Goal: Information Seeking & Learning: Learn about a topic

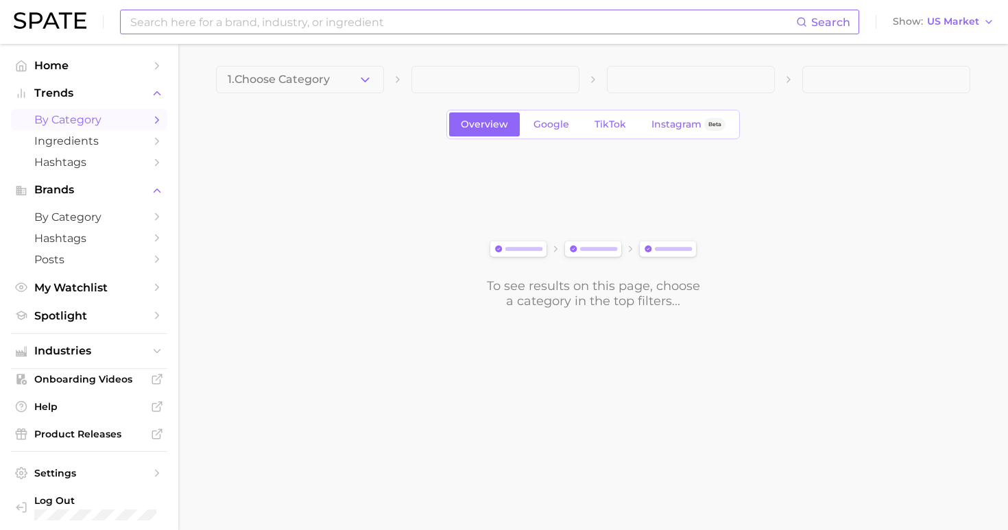
click at [374, 22] on input at bounding box center [462, 21] width 667 height 23
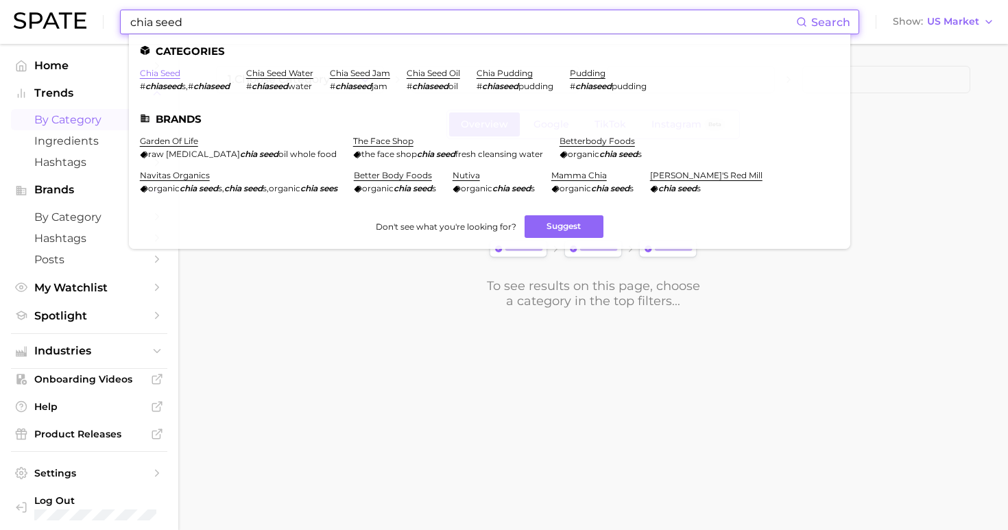
type input "chia seed"
click at [167, 70] on link "chia seed" at bounding box center [160, 73] width 40 height 10
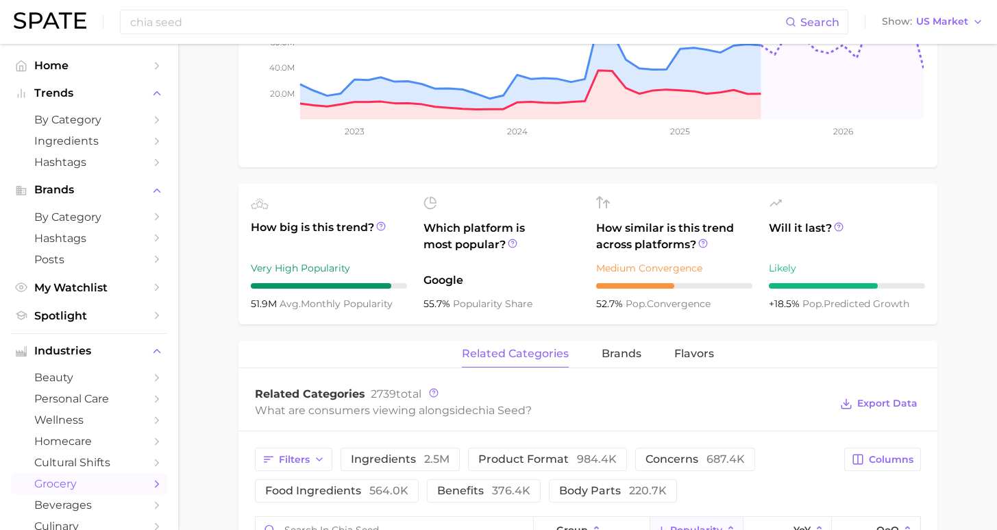
scroll to position [496, 0]
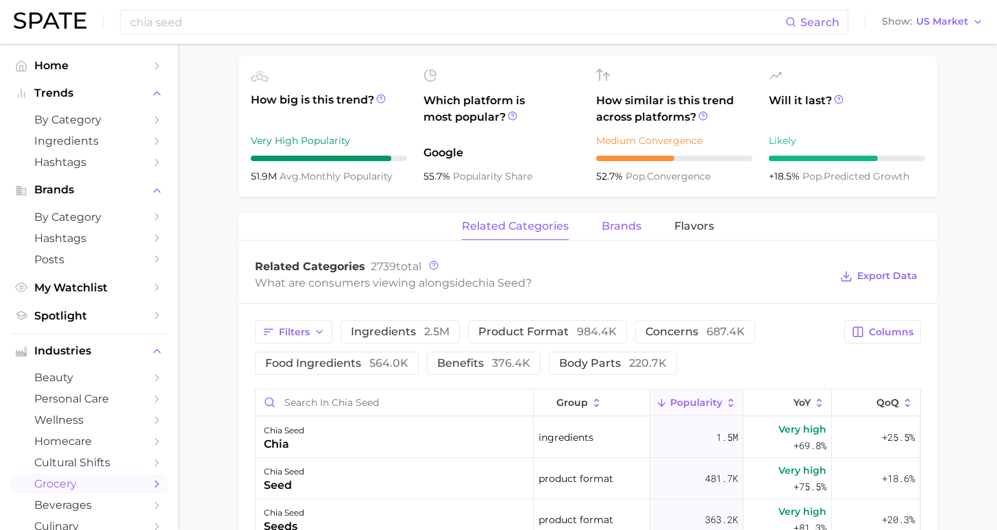
click at [602, 228] on span "brands" at bounding box center [622, 226] width 40 height 12
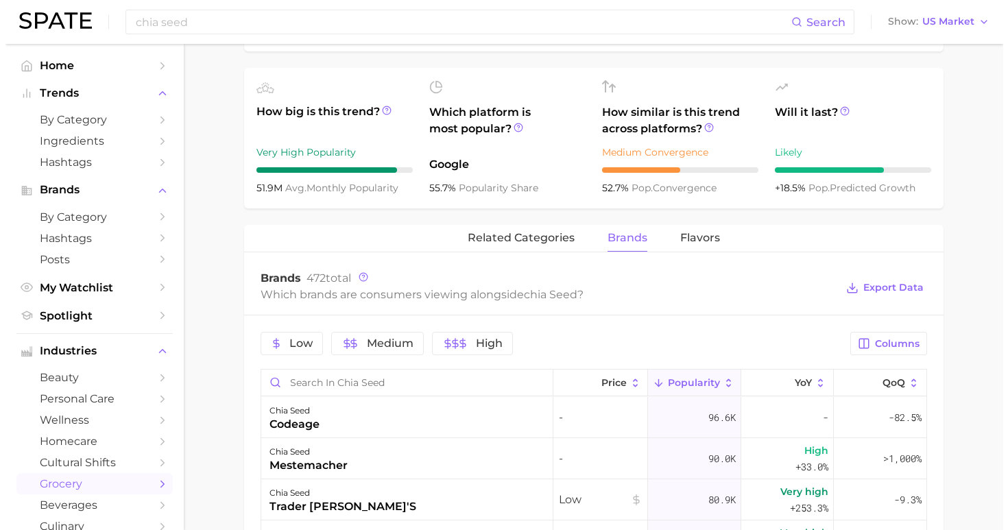
scroll to position [591, 0]
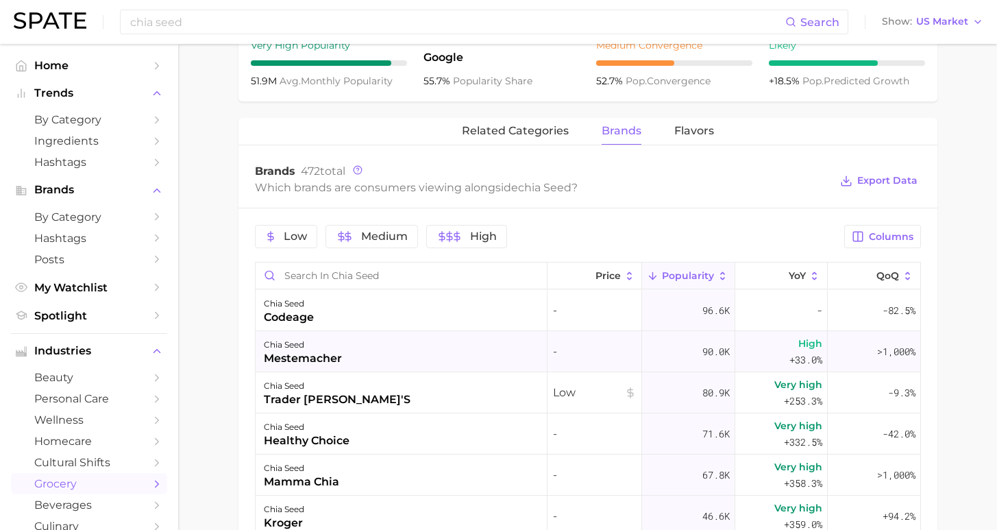
click at [391, 358] on div "chia seed mestemacher" at bounding box center [402, 351] width 292 height 41
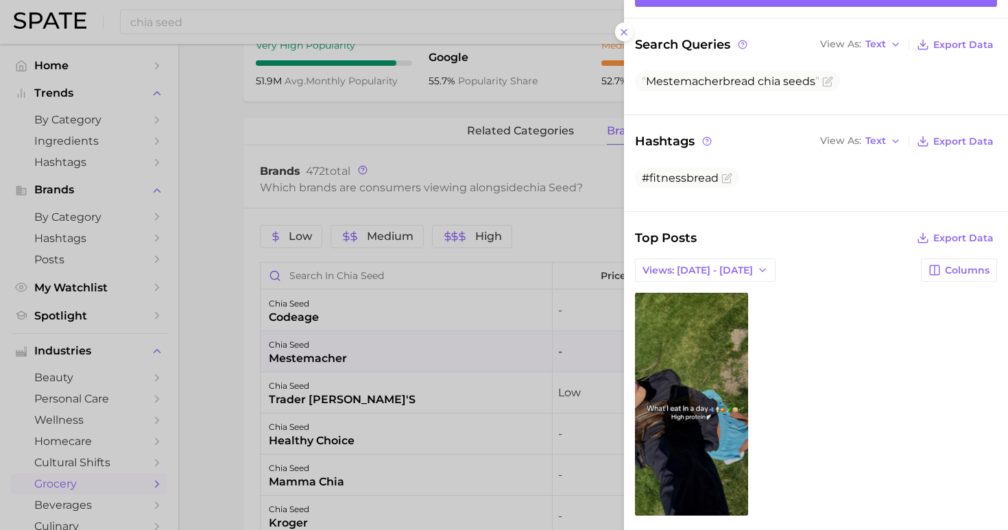
scroll to position [133, 0]
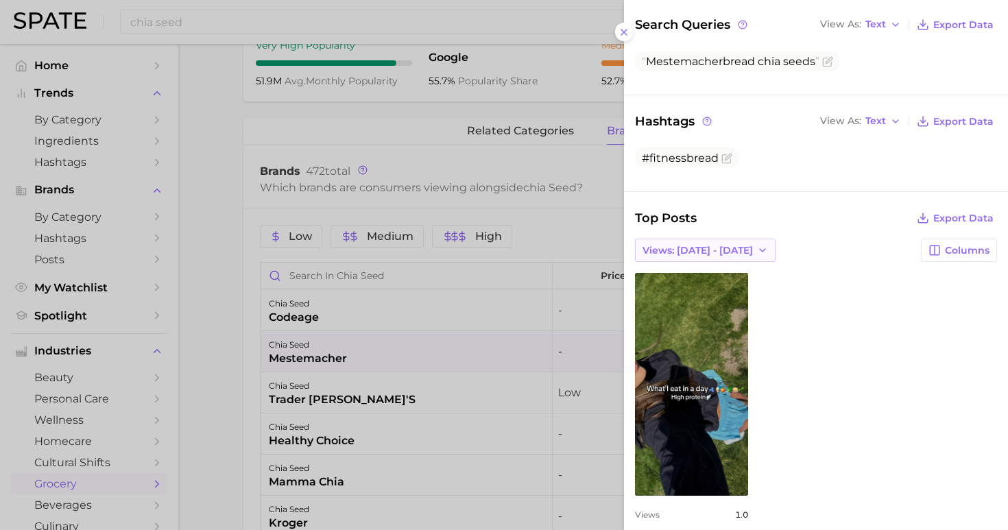
click at [731, 245] on span "Views: [DATE] - [DATE]" at bounding box center [697, 251] width 110 height 12
click at [723, 288] on button "Total Views" at bounding box center [710, 300] width 151 height 25
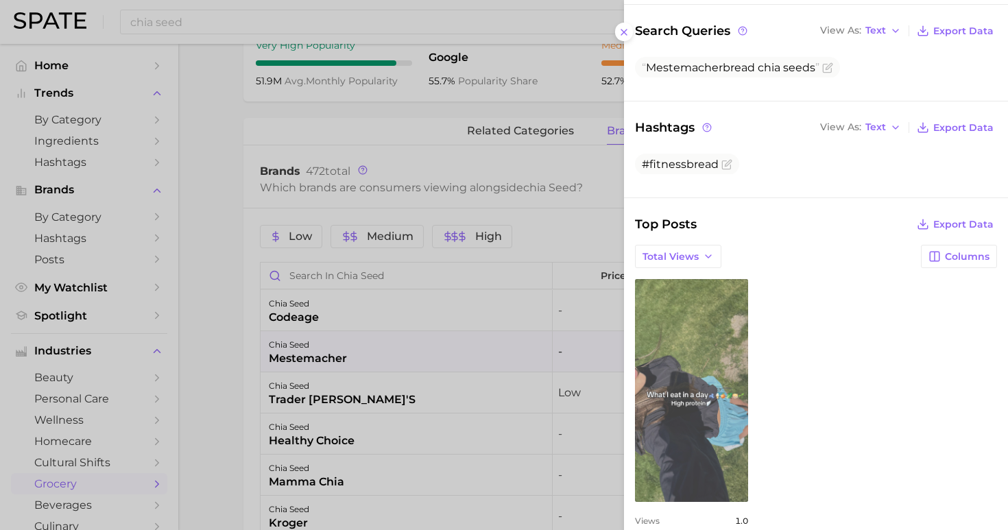
scroll to position [0, 0]
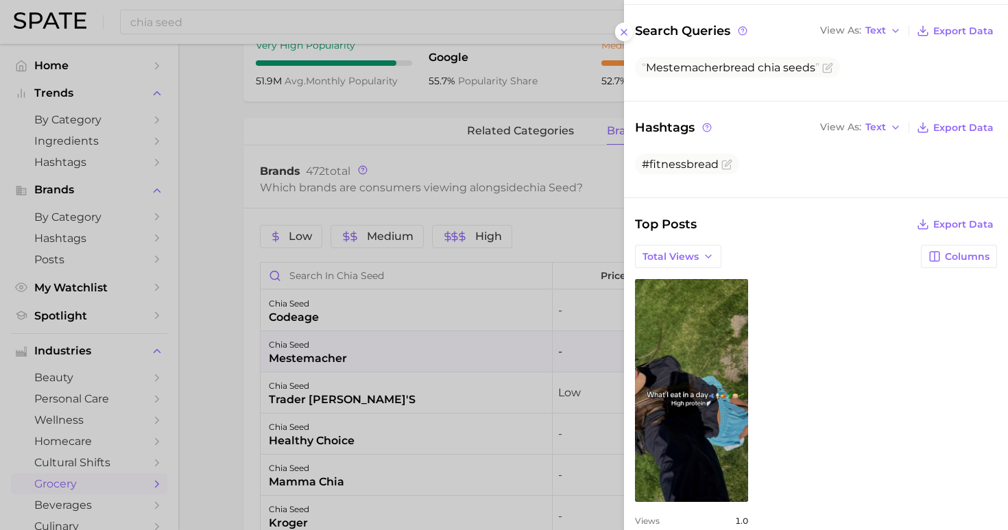
click at [466, 163] on div at bounding box center [504, 265] width 1008 height 530
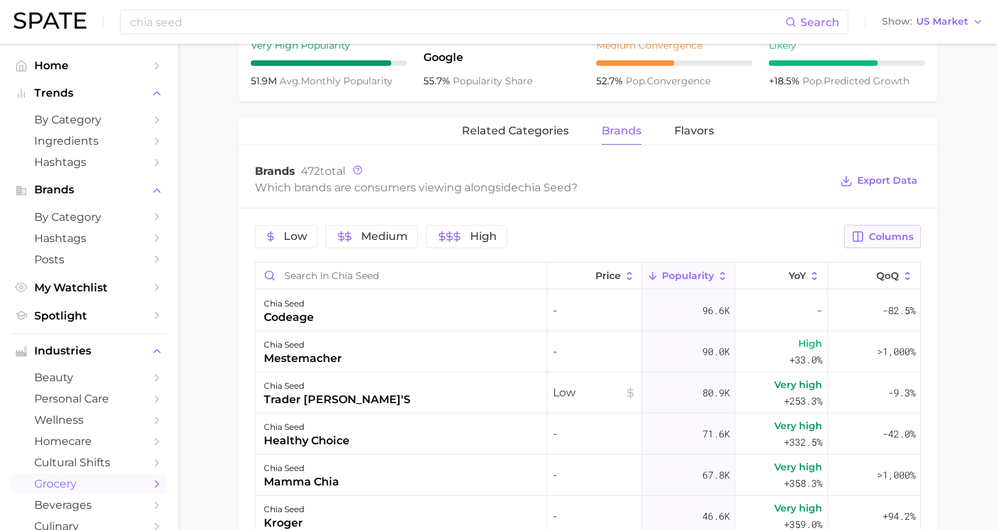
click at [886, 239] on span "Columns" at bounding box center [891, 237] width 45 height 12
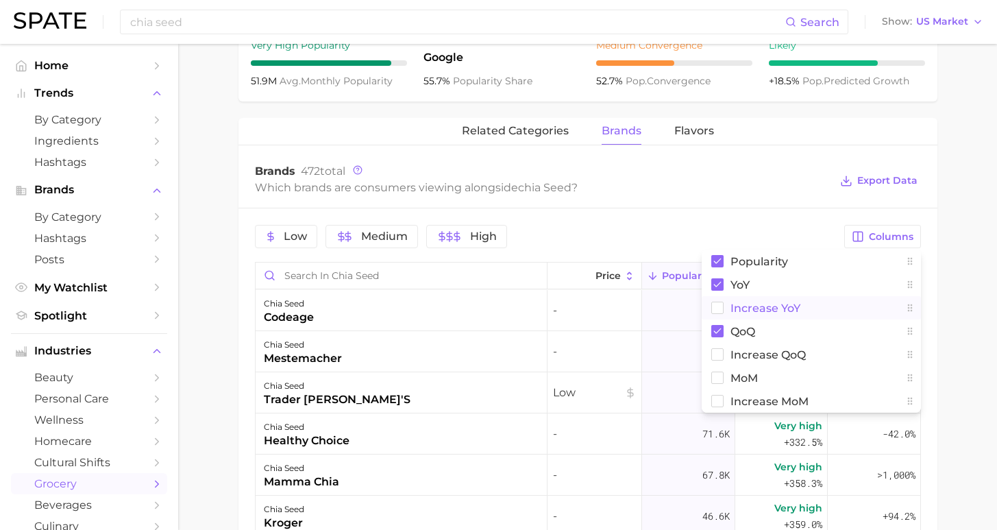
click at [776, 308] on span "Increase YoY" at bounding box center [766, 308] width 70 height 12
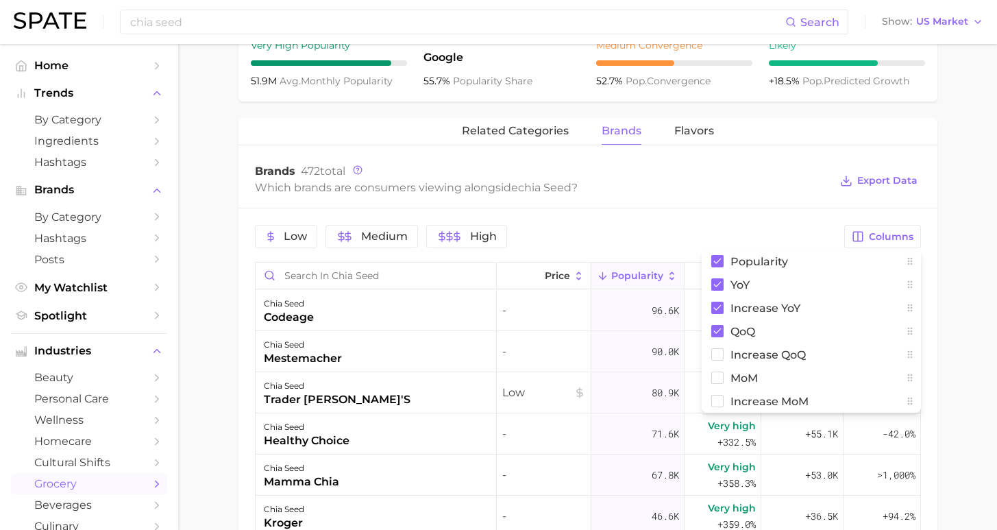
click at [977, 313] on main "1. pantry & dry goods 2. dried legumes, beans, seeds & nuts 3. seeds 4. chia se…" at bounding box center [587, 165] width 819 height 1424
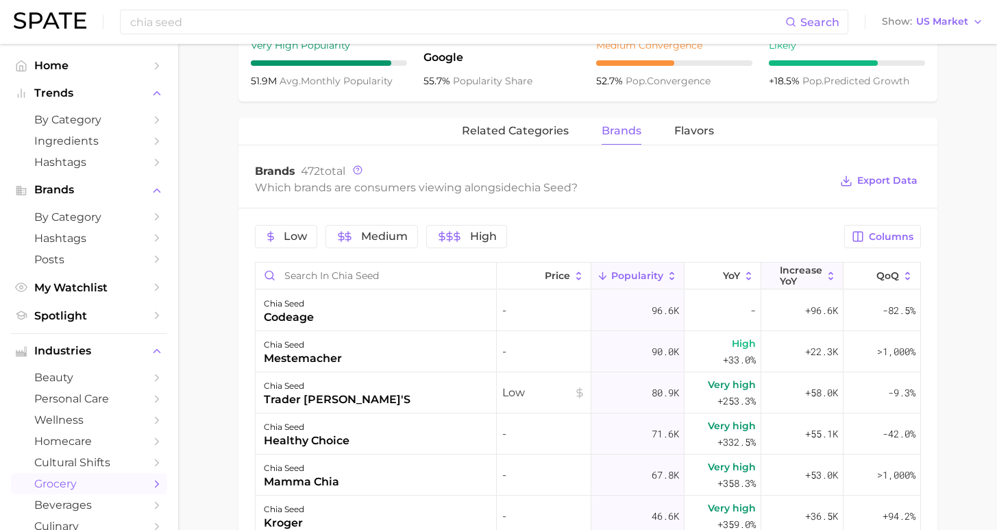
click at [803, 283] on span "Increase YoY" at bounding box center [801, 276] width 42 height 22
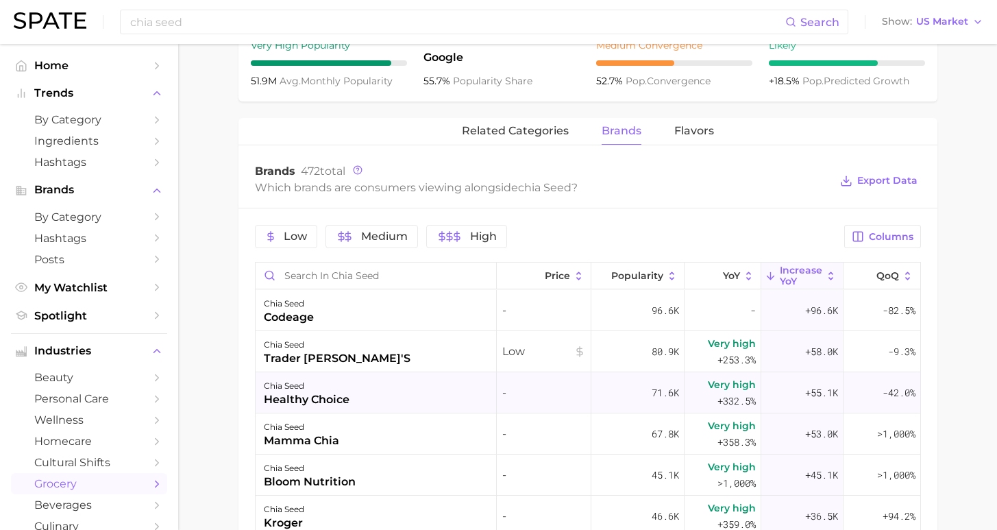
click at [415, 399] on div "chia seed healthy choice" at bounding box center [377, 392] width 242 height 41
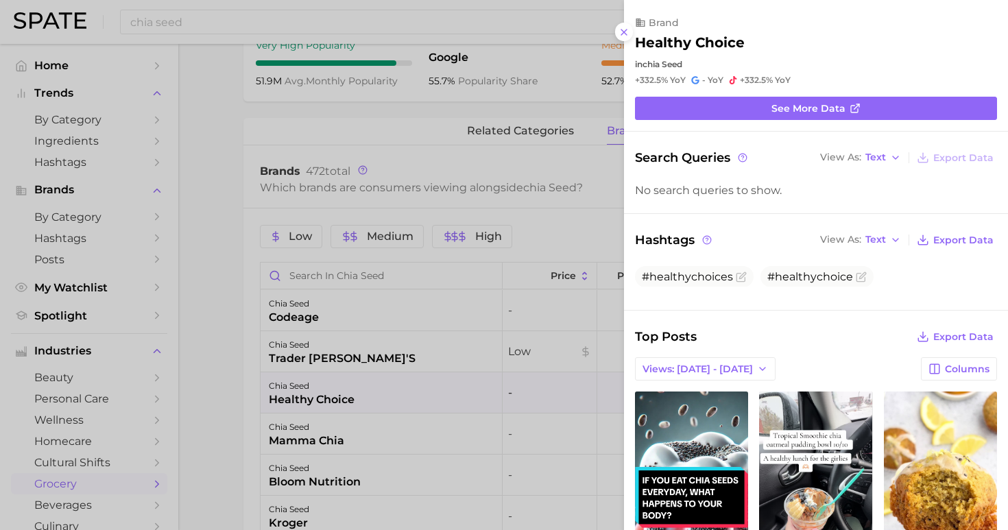
scroll to position [23, 0]
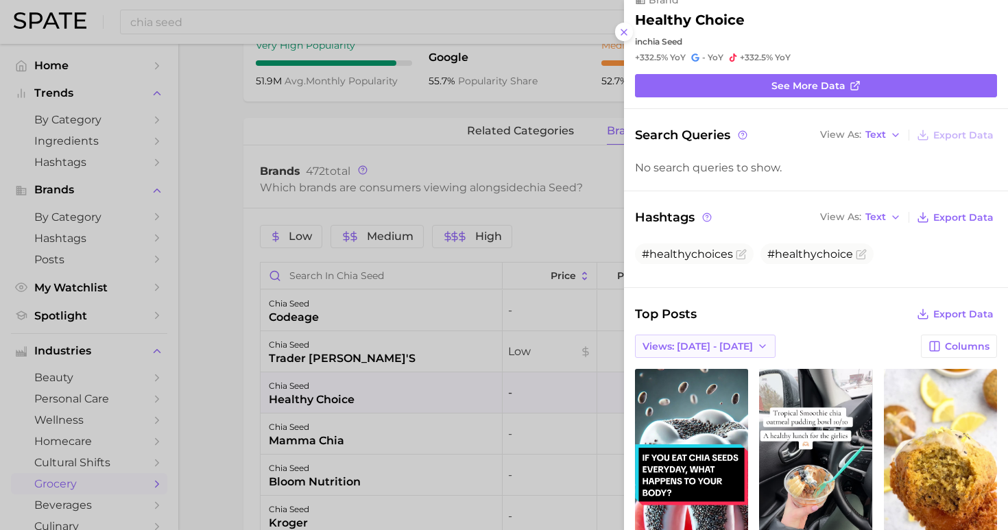
click at [676, 341] on span "Views: [DATE] - [DATE]" at bounding box center [697, 347] width 110 height 12
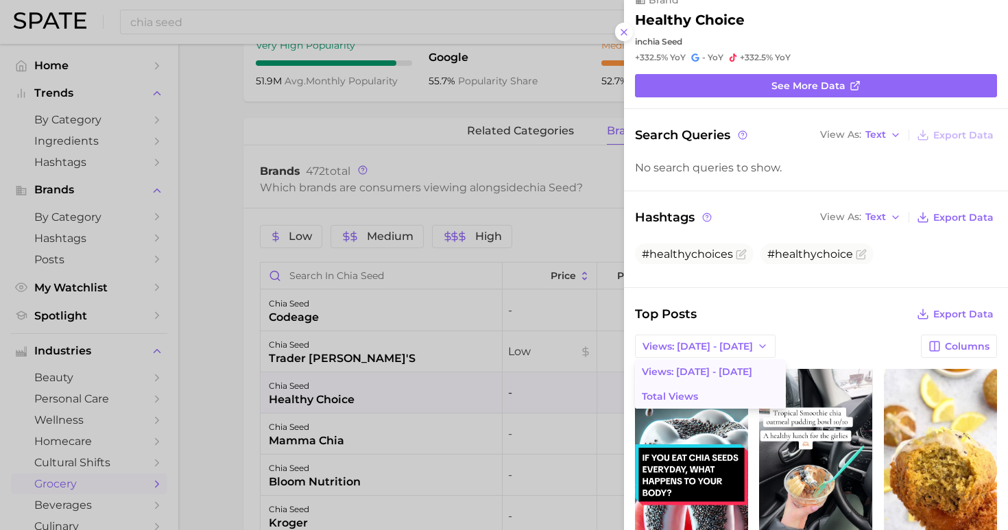
click at [683, 391] on span "Total Views" at bounding box center [670, 397] width 56 height 12
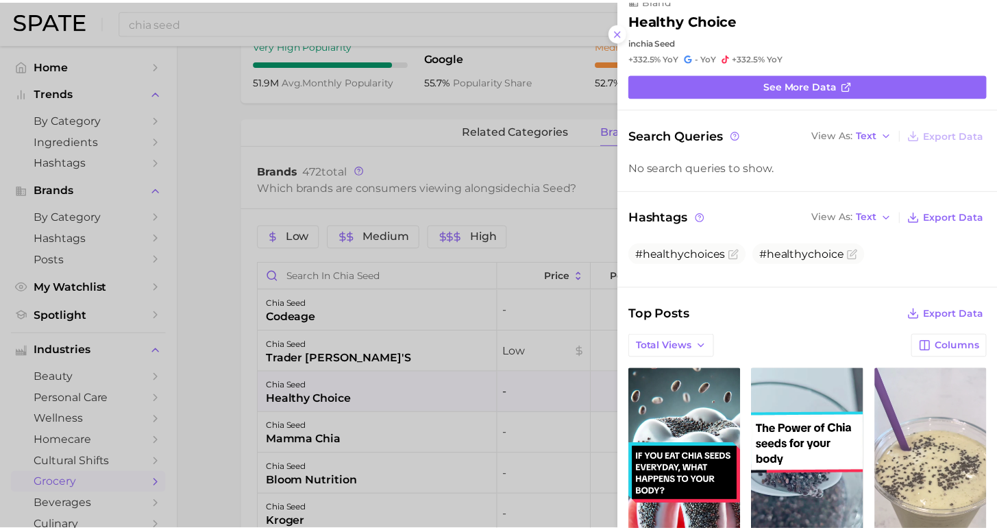
scroll to position [0, 0]
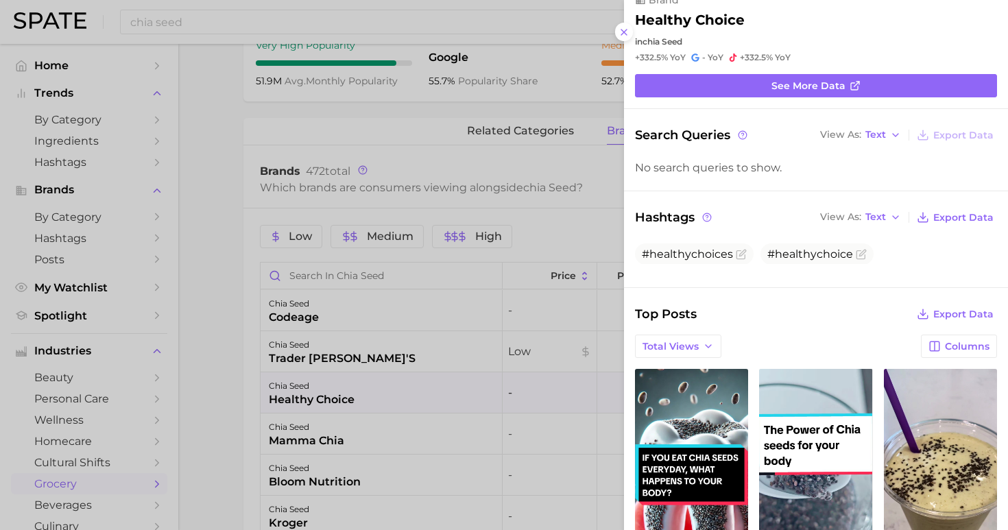
click at [215, 364] on div at bounding box center [504, 265] width 1008 height 530
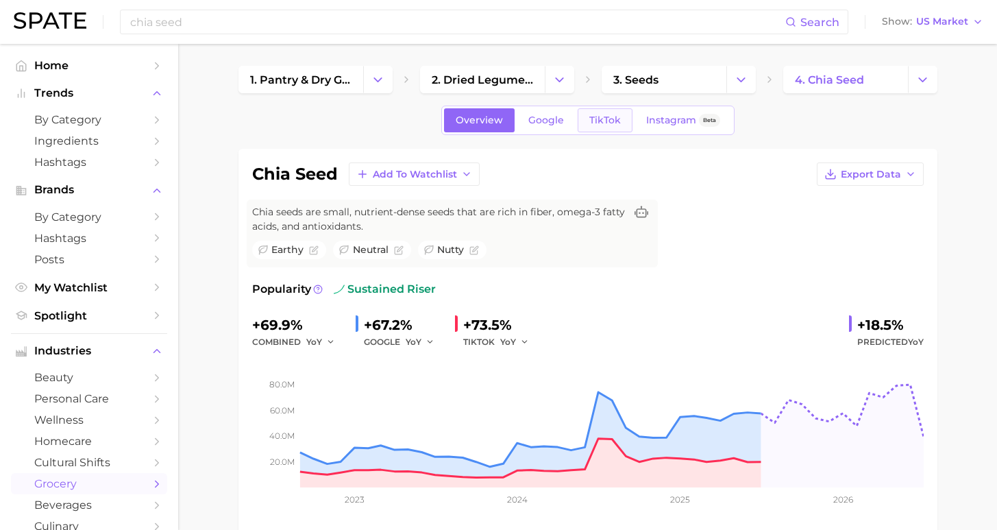
click at [600, 121] on span "TikTok" at bounding box center [605, 120] width 32 height 12
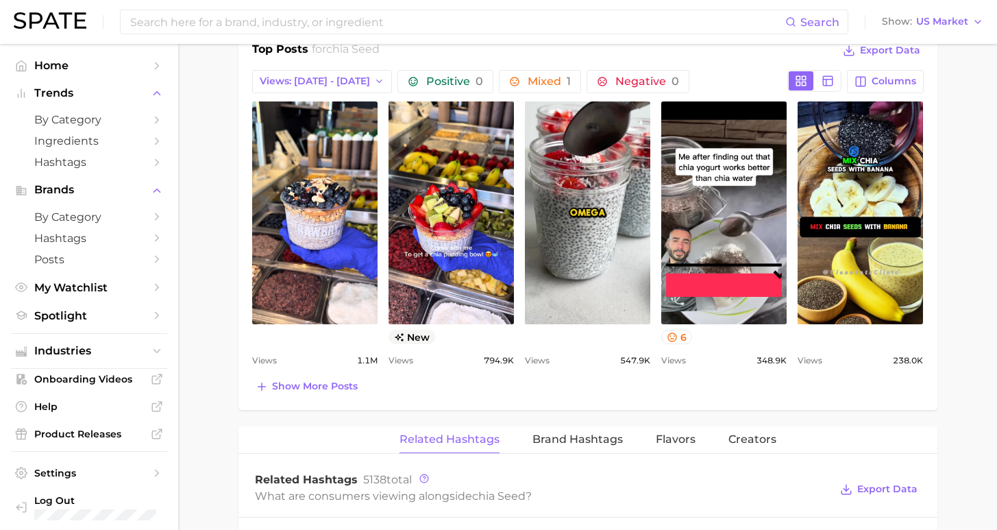
scroll to position [1135, 0]
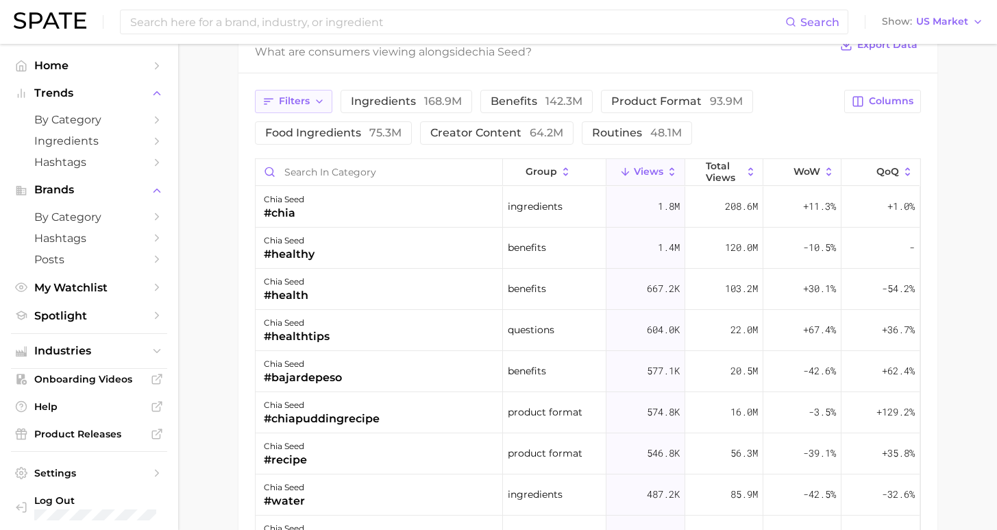
click at [291, 101] on span "Filters" at bounding box center [294, 101] width 31 height 12
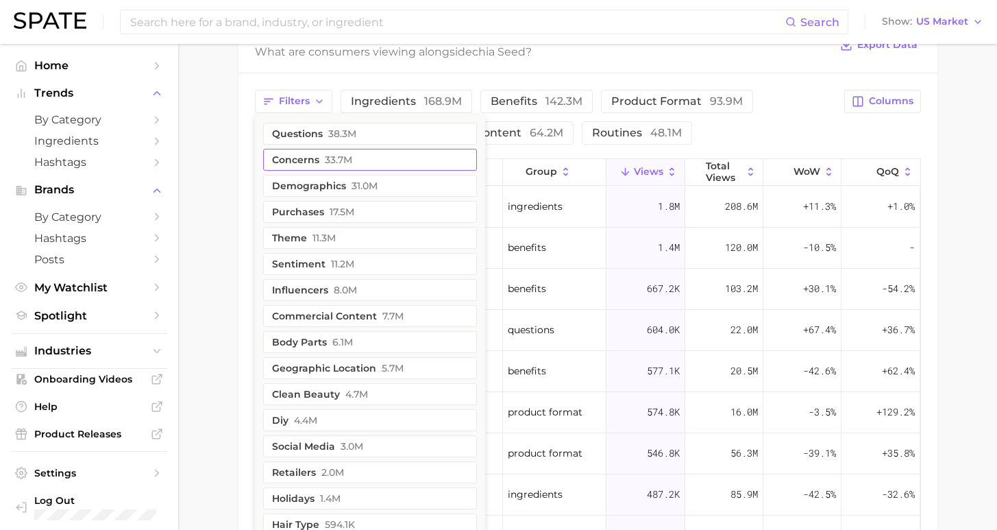
click at [367, 153] on button "concerns 33.7m" at bounding box center [370, 160] width 214 height 22
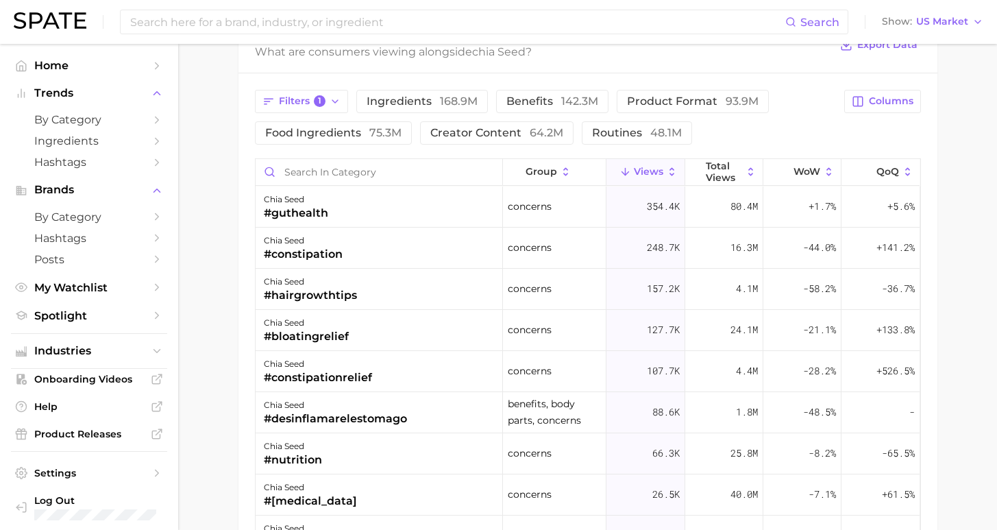
scroll to position [1116, 0]
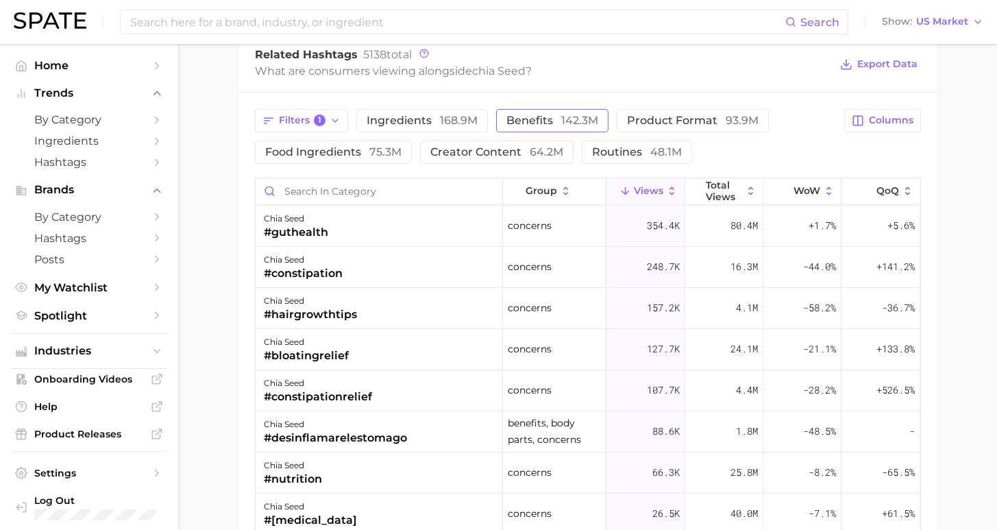
click at [561, 115] on span "142.3m" at bounding box center [579, 120] width 37 height 13
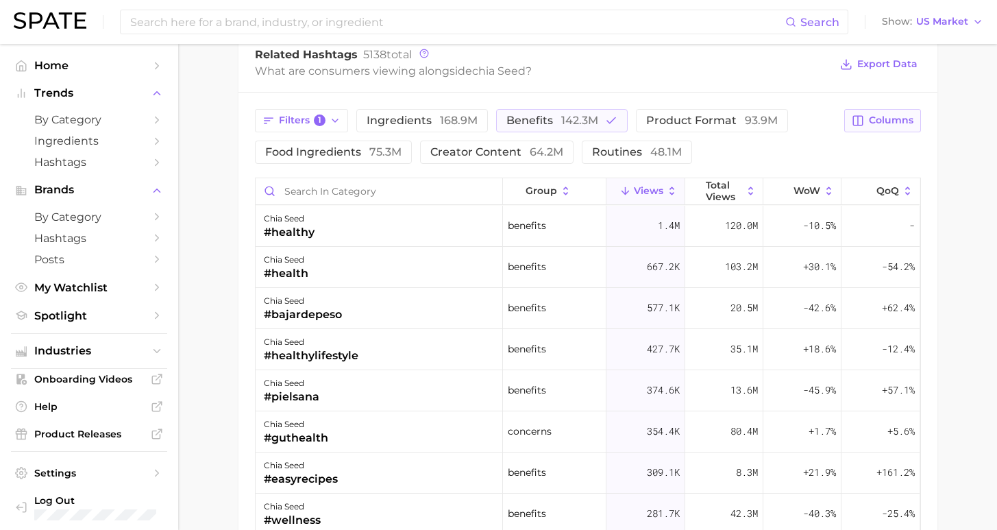
click at [900, 120] on span "Columns" at bounding box center [891, 120] width 45 height 12
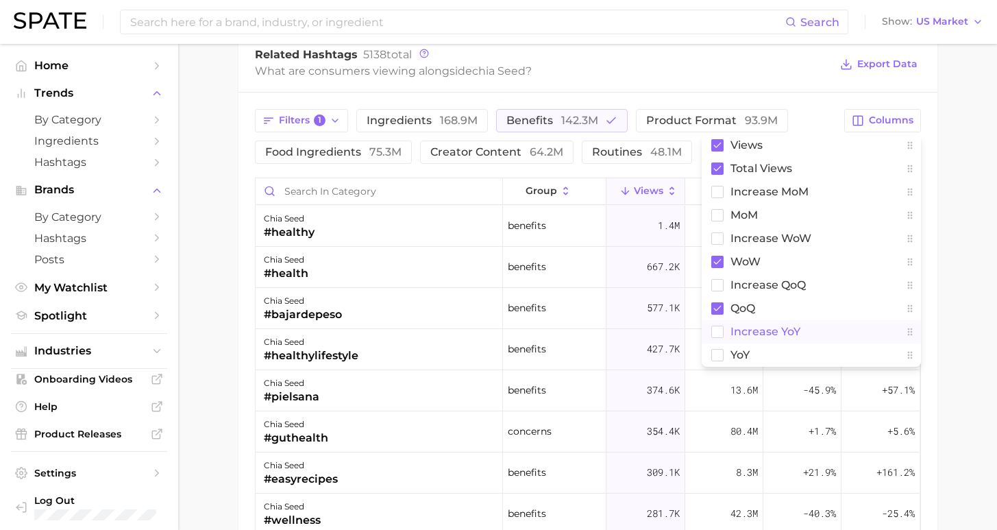
click at [777, 329] on span "increase YoY" at bounding box center [766, 332] width 70 height 12
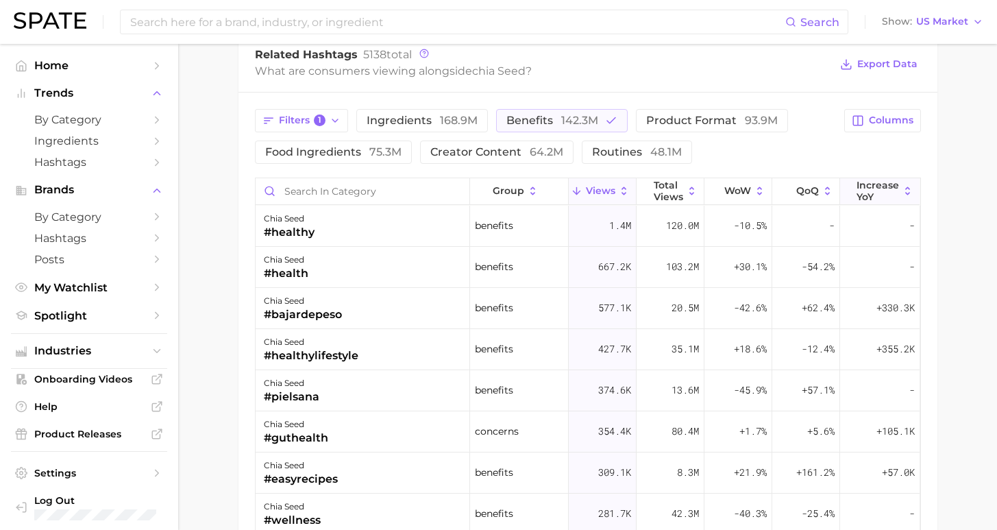
click at [879, 190] on span "increase YoY" at bounding box center [878, 191] width 42 height 22
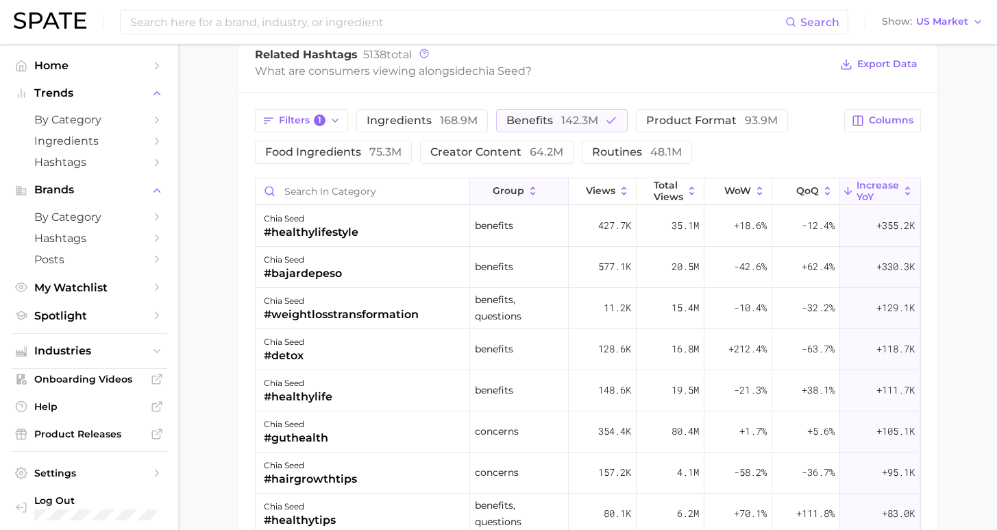
scroll to position [665, 0]
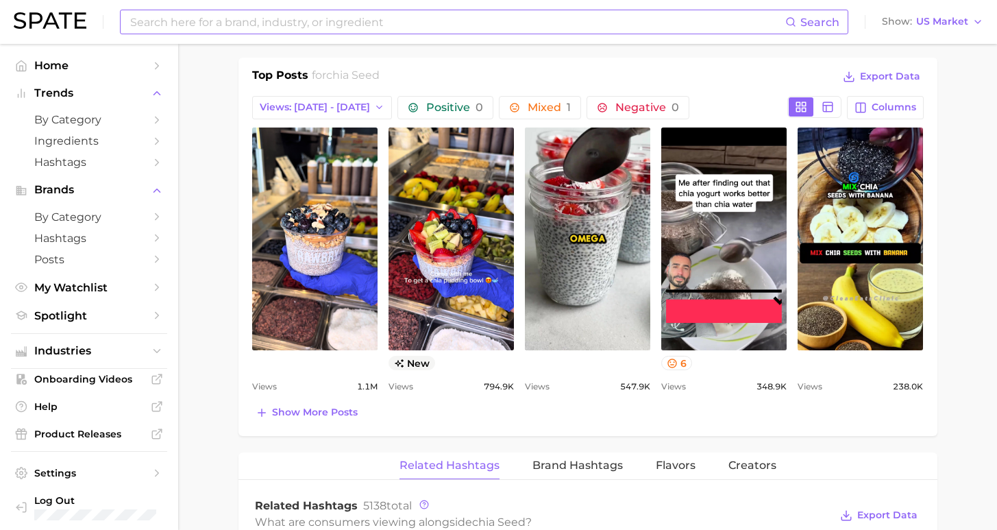
click at [334, 35] on div "Search Show US Market" at bounding box center [499, 22] width 970 height 44
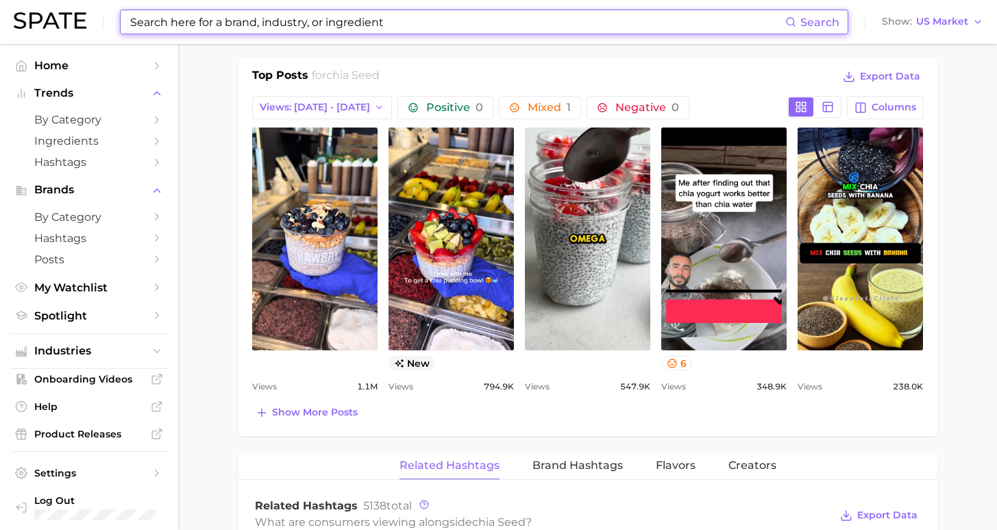
click at [345, 21] on input at bounding box center [457, 21] width 657 height 23
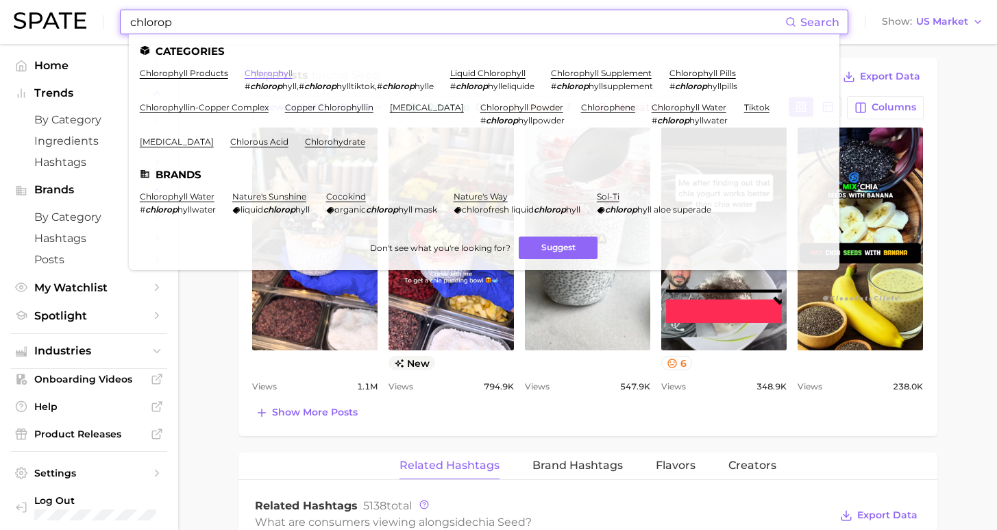
type input "chlorop"
click at [254, 69] on link "chlorophyll" at bounding box center [269, 73] width 48 height 10
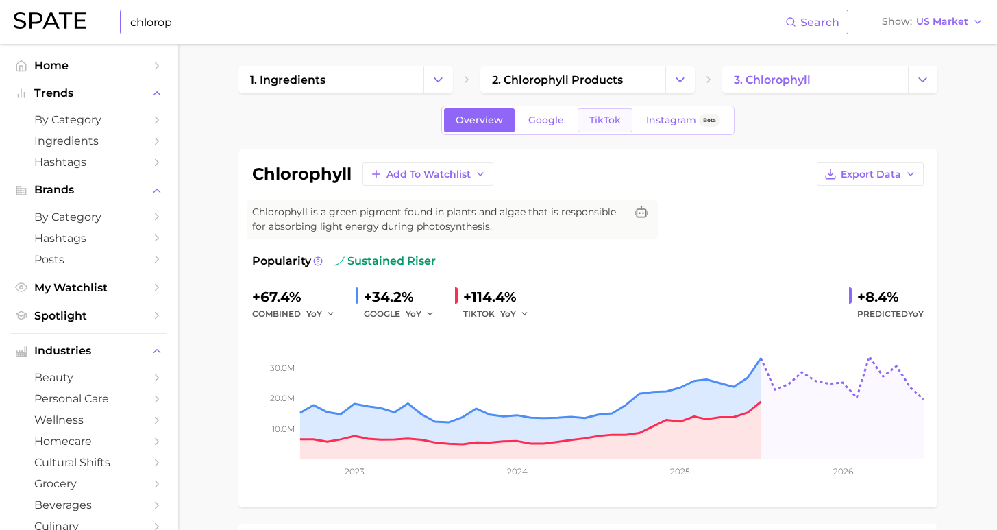
click at [615, 119] on span "TikTok" at bounding box center [605, 120] width 32 height 12
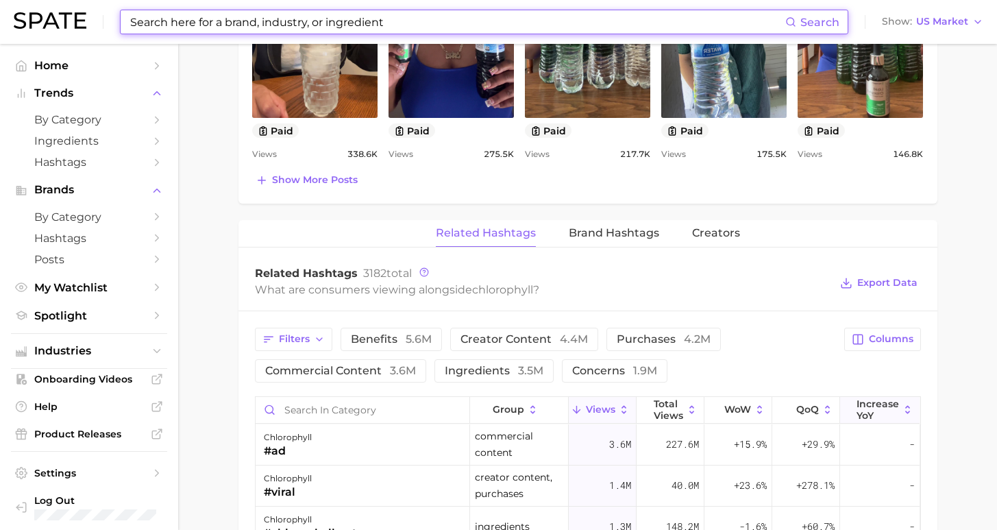
scroll to position [925, 0]
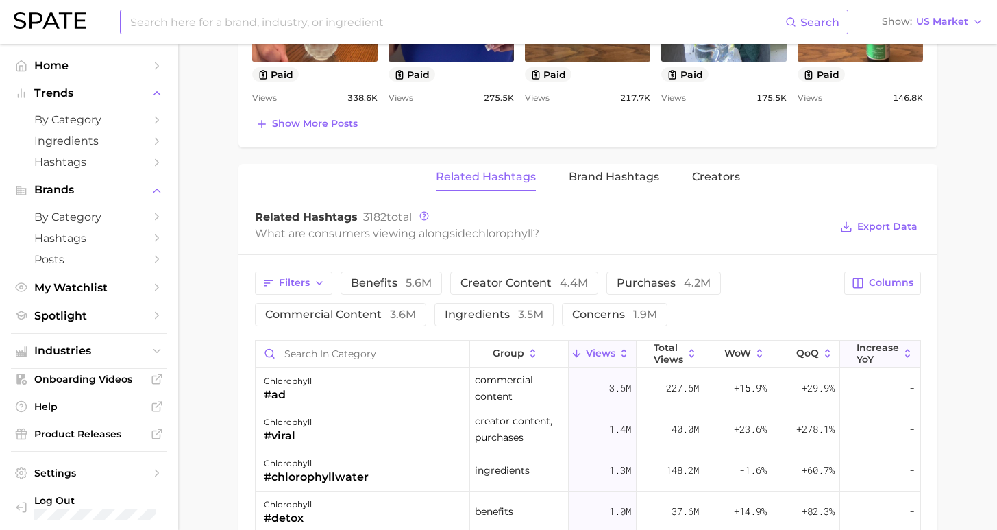
click at [874, 359] on span "increase YoY" at bounding box center [878, 353] width 42 height 22
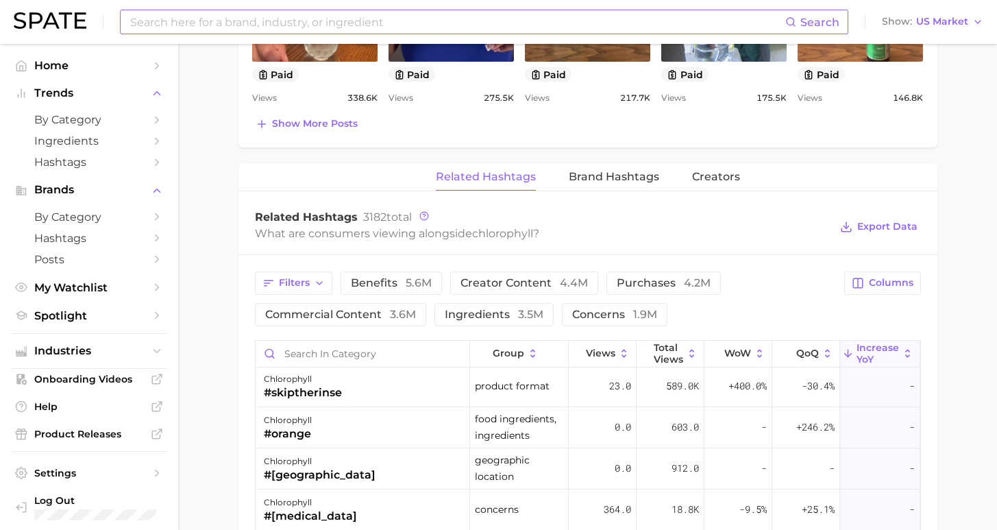
scroll to position [306, 0]
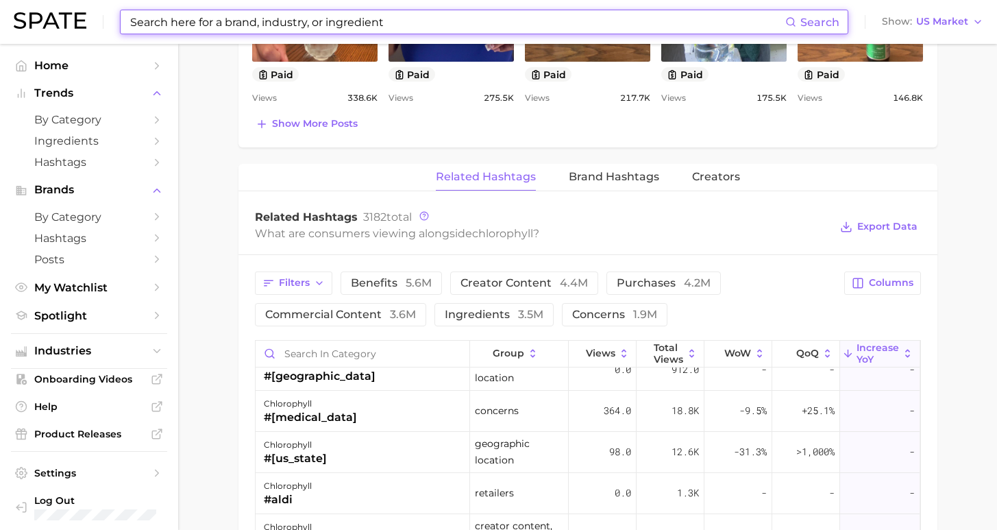
click at [212, 23] on input at bounding box center [457, 21] width 657 height 23
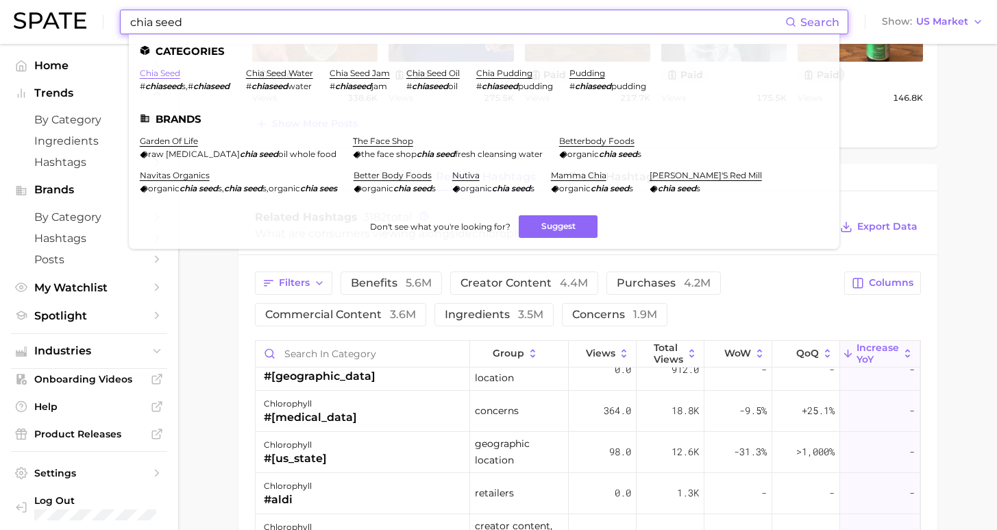
type input "chia seed"
click at [168, 72] on link "chia seed" at bounding box center [160, 73] width 40 height 10
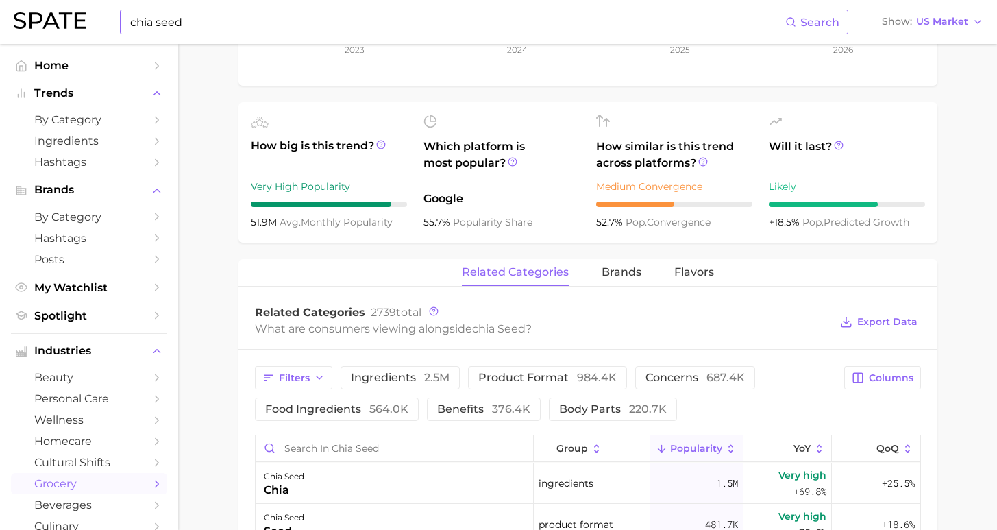
scroll to position [633, 0]
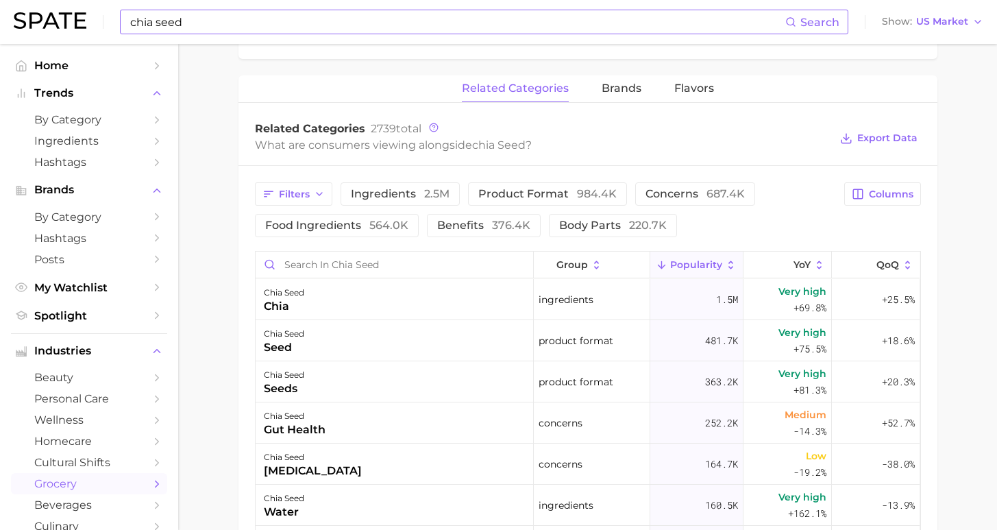
click at [890, 182] on div "Filters ingredients 2.5m product format 984.4k concerns 687.4k food ingredients…" at bounding box center [588, 481] width 699 height 631
click at [876, 194] on span "Columns" at bounding box center [891, 194] width 45 height 12
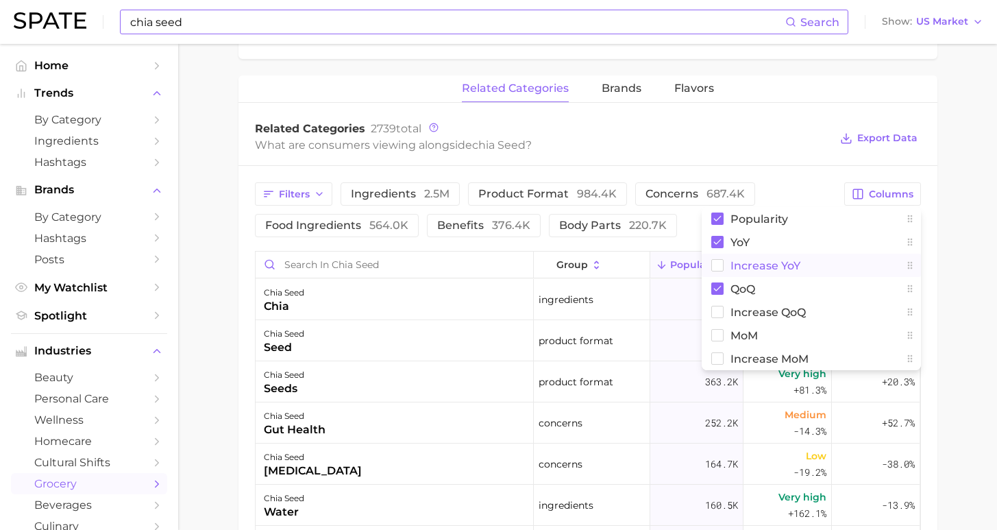
click at [735, 264] on span "Increase YoY" at bounding box center [766, 266] width 70 height 12
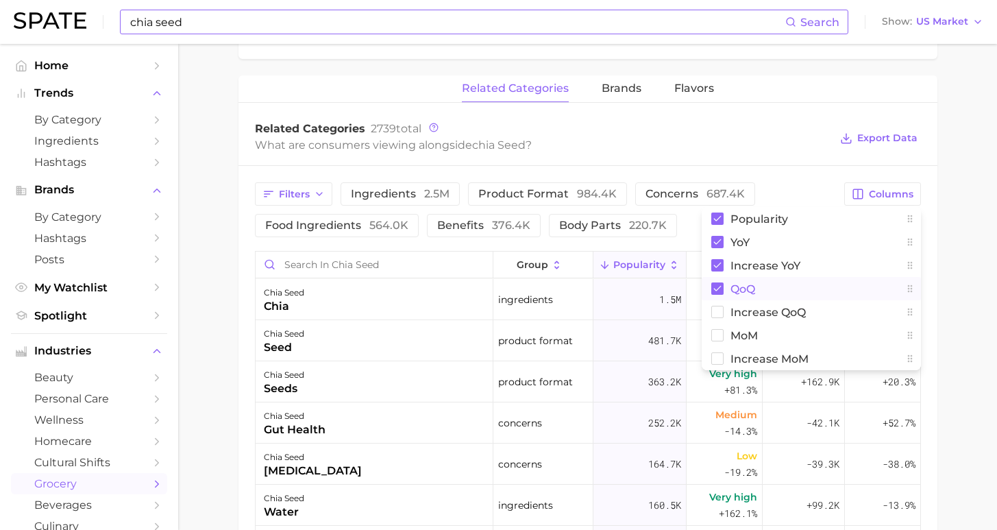
click at [737, 292] on span "QoQ" at bounding box center [743, 289] width 25 height 12
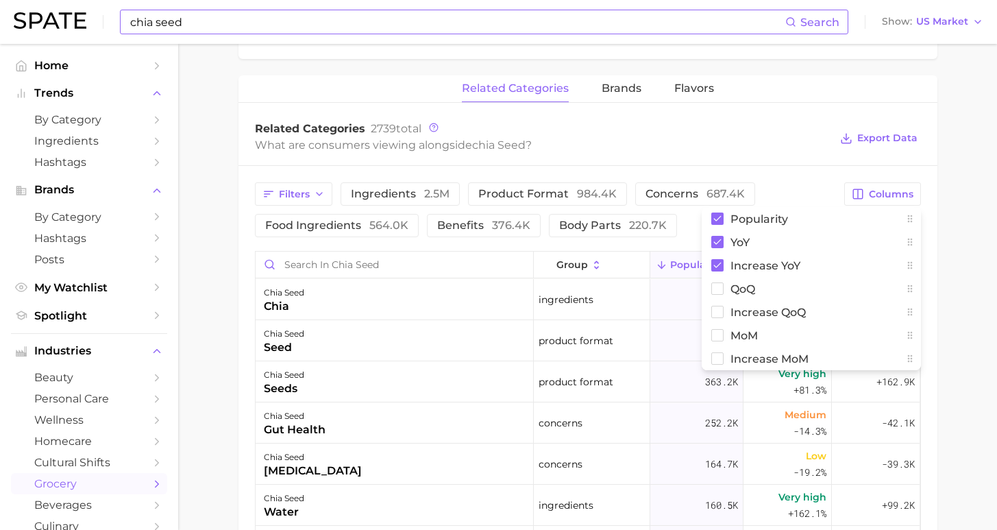
click at [984, 314] on main "1. pantry & dry goods 2. dried legumes, beans, seeds & nuts 3. seeds 4. chia se…" at bounding box center [587, 138] width 819 height 1455
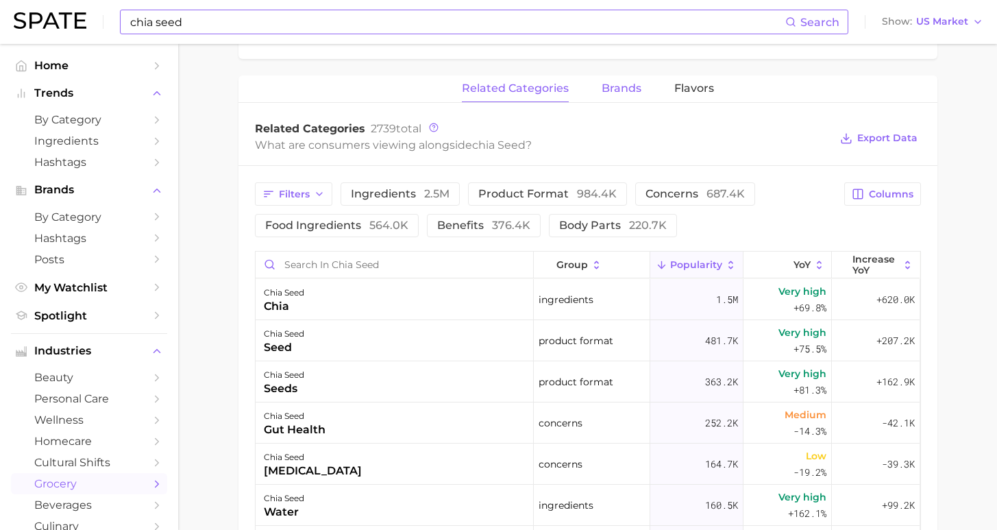
click at [615, 93] on span "brands" at bounding box center [622, 88] width 40 height 12
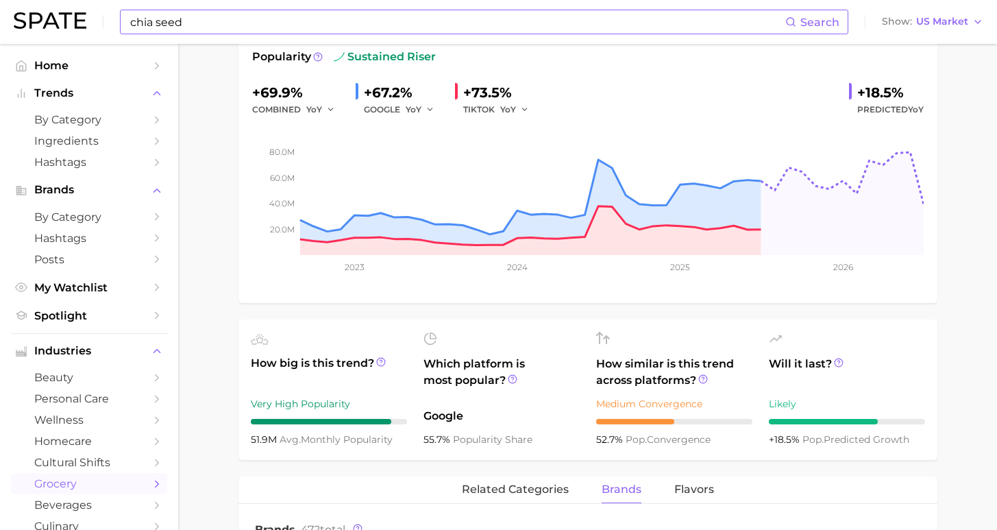
scroll to position [0, 0]
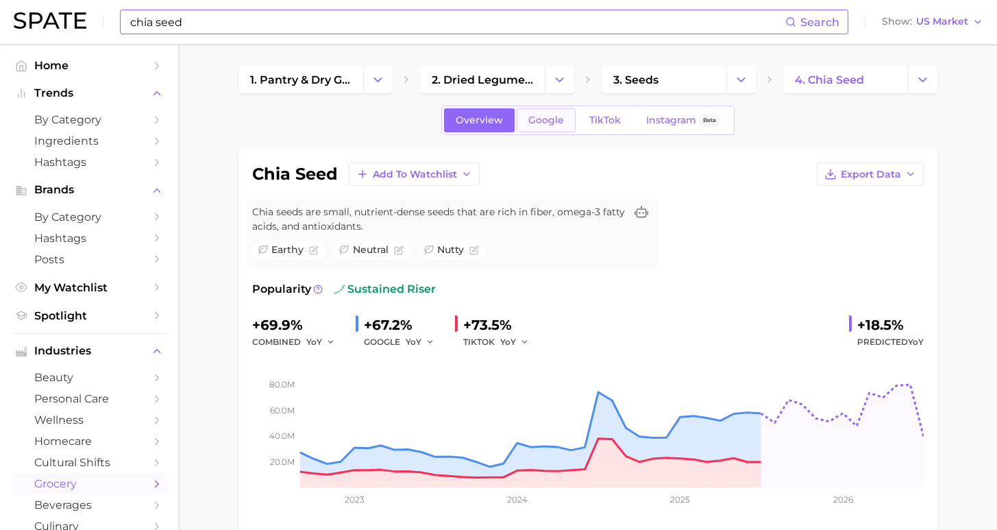
click at [563, 125] on span "Google" at bounding box center [546, 120] width 36 height 12
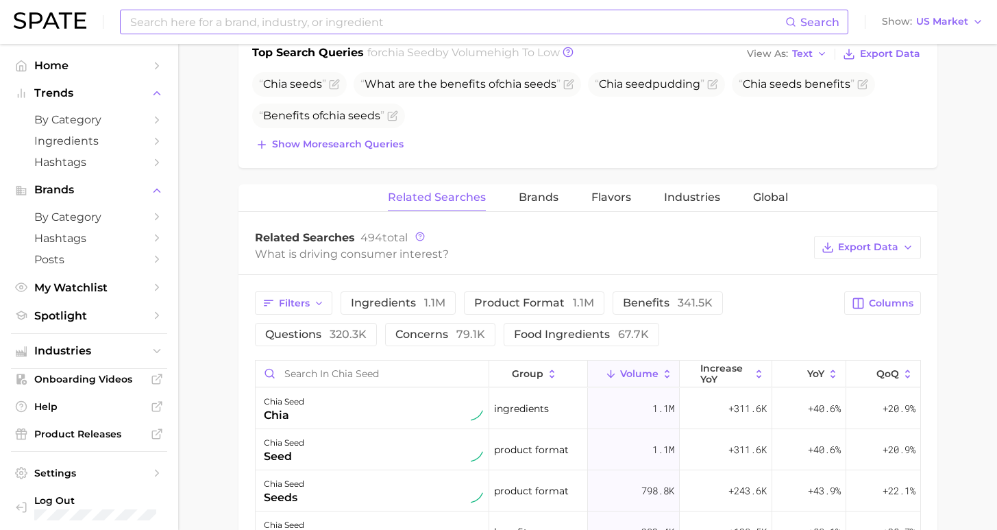
scroll to position [99, 0]
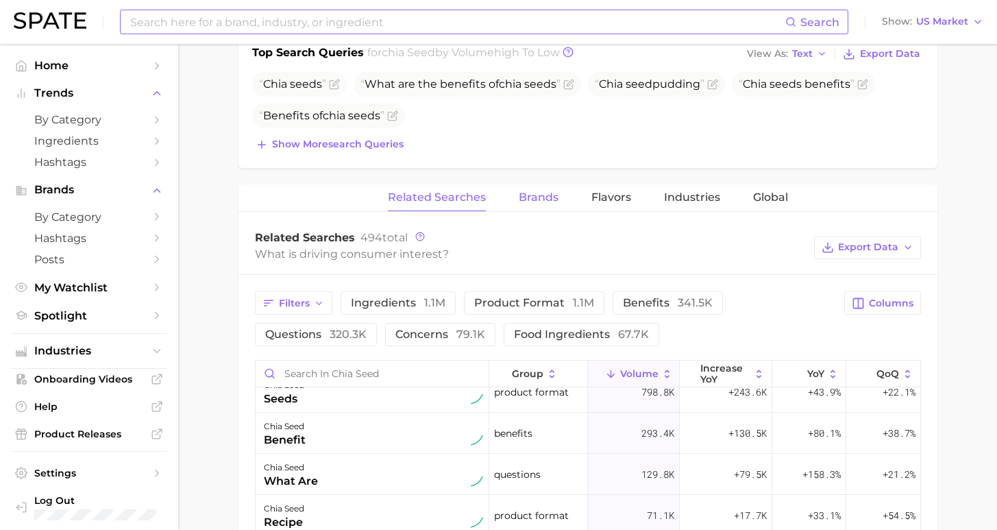
click at [533, 193] on span "Brands" at bounding box center [539, 197] width 40 height 12
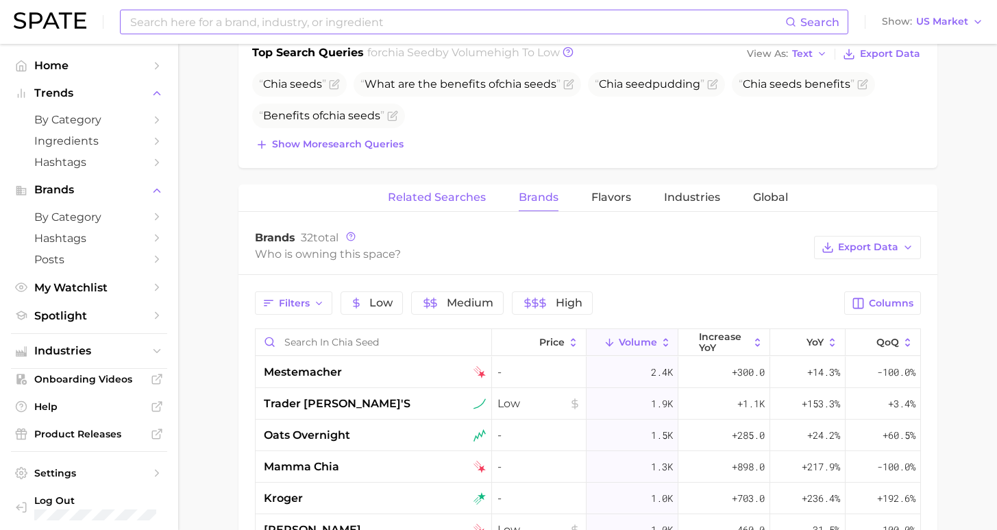
click at [445, 199] on span "Related Searches" at bounding box center [437, 197] width 98 height 12
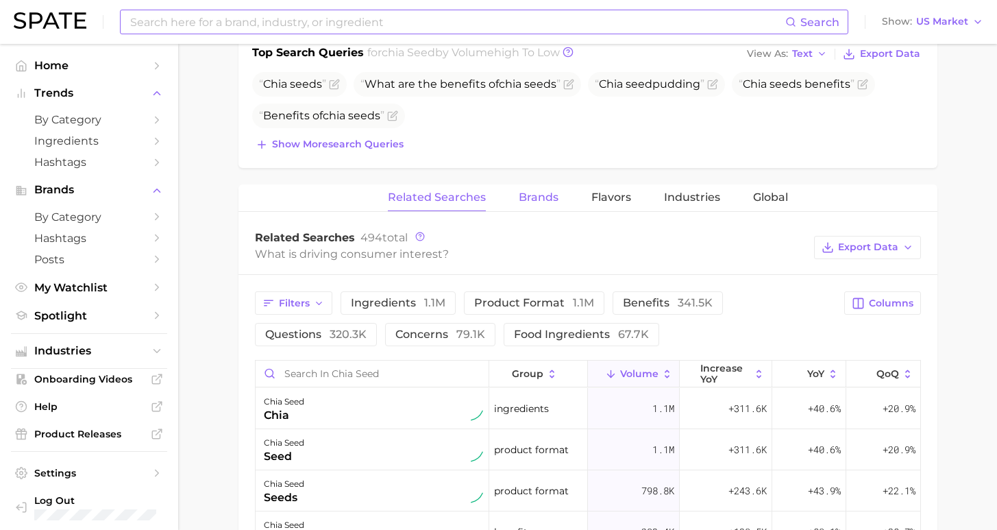
click at [549, 203] on span "Brands" at bounding box center [539, 197] width 40 height 12
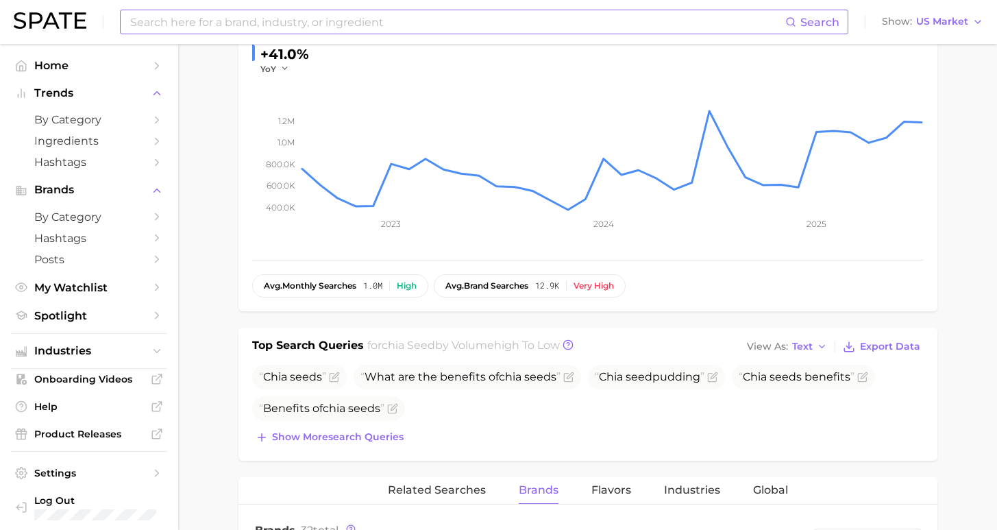
scroll to position [0, 0]
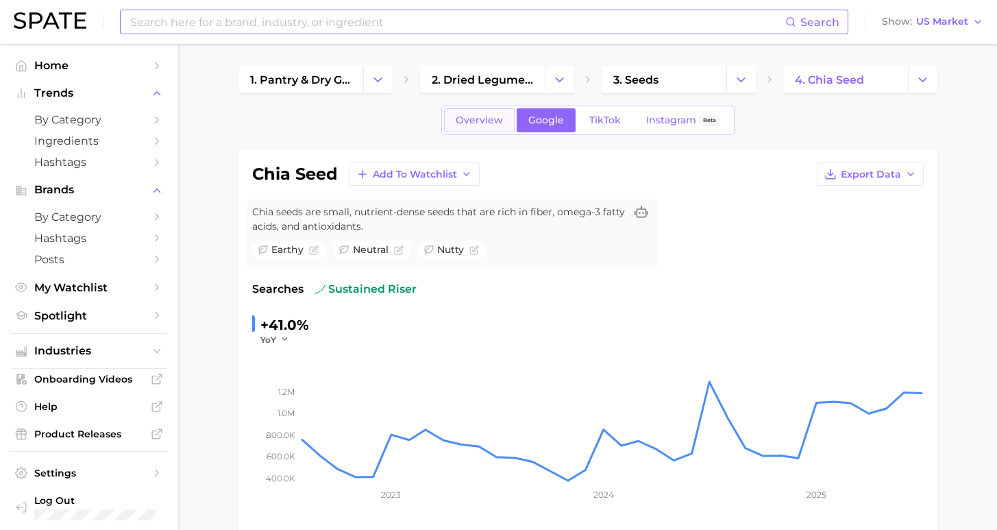
click at [495, 126] on link "Overview" at bounding box center [479, 120] width 71 height 24
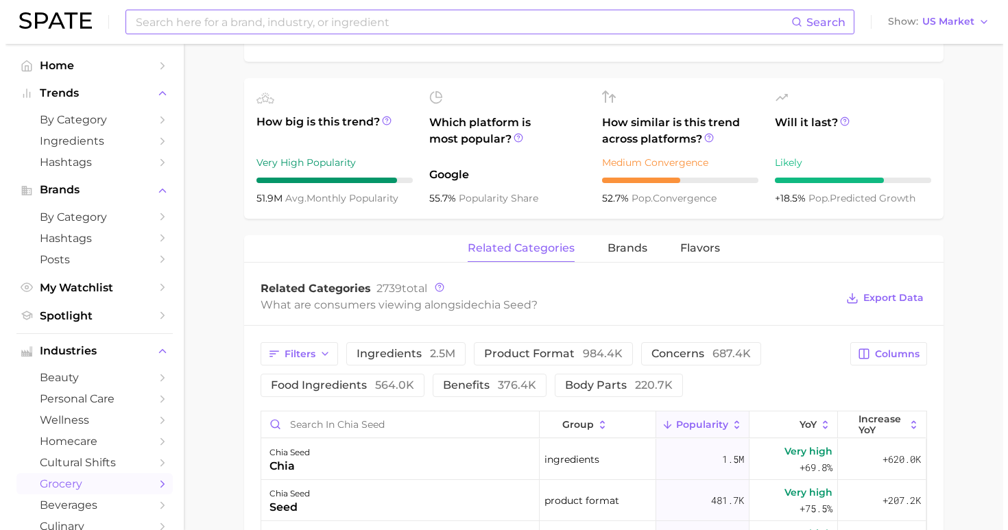
scroll to position [585, 0]
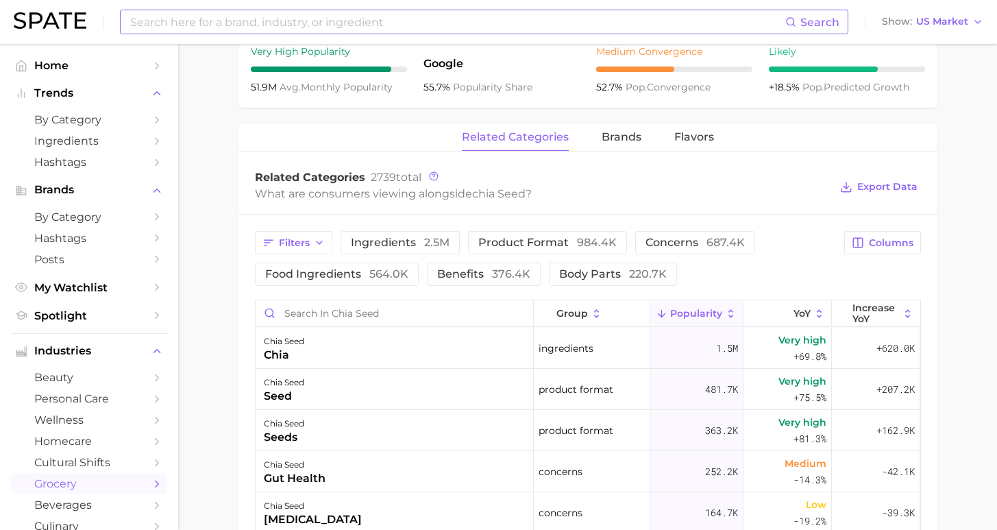
click at [598, 147] on div "related categories brands Flavors" at bounding box center [588, 137] width 699 height 27
click at [613, 138] on span "brands" at bounding box center [622, 137] width 40 height 12
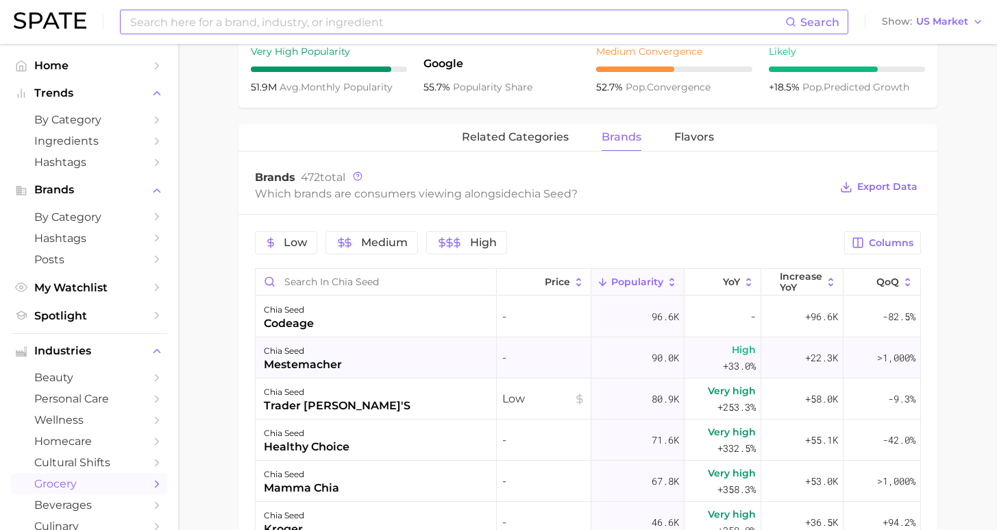
click at [398, 361] on div "chia seed mestemacher" at bounding box center [377, 357] width 242 height 41
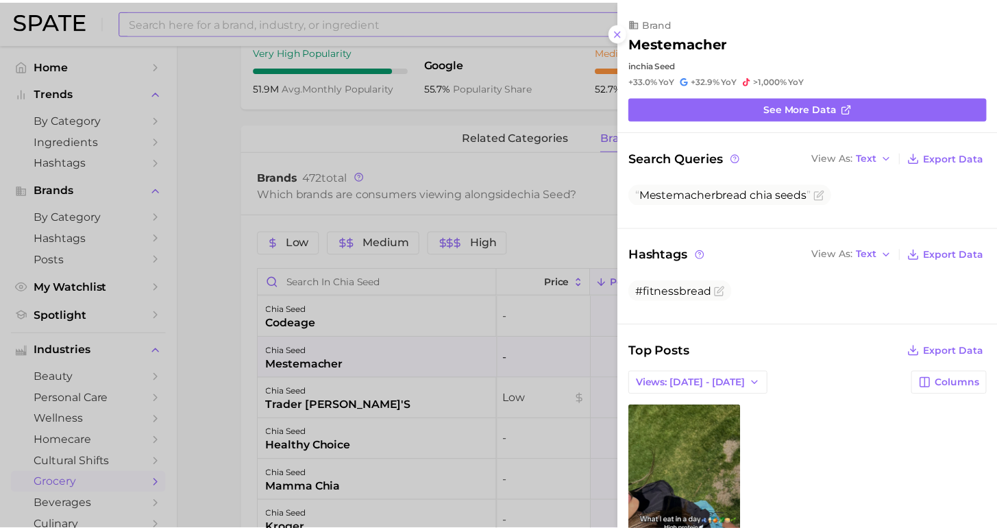
scroll to position [0, 0]
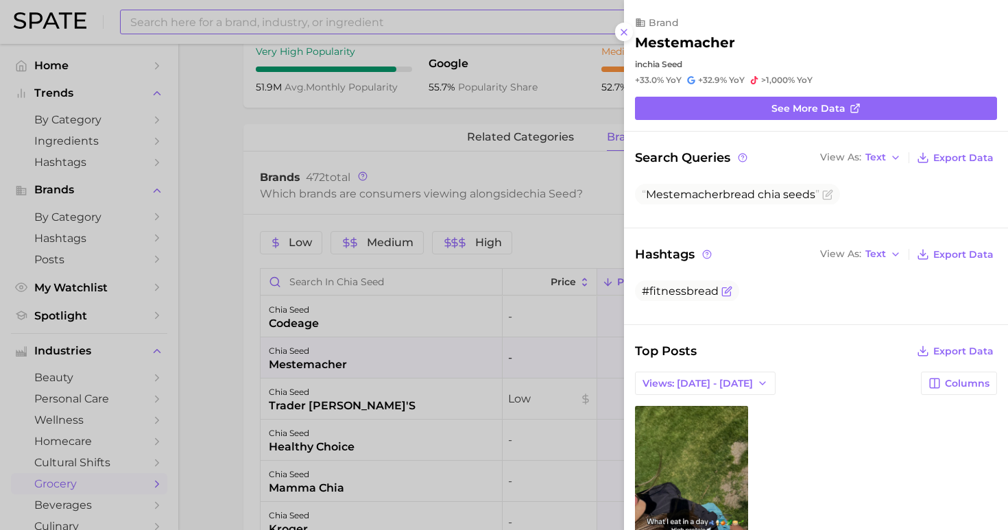
click at [683, 285] on span "#fitnessbread" at bounding box center [680, 290] width 77 height 13
click at [236, 266] on div at bounding box center [504, 265] width 1008 height 530
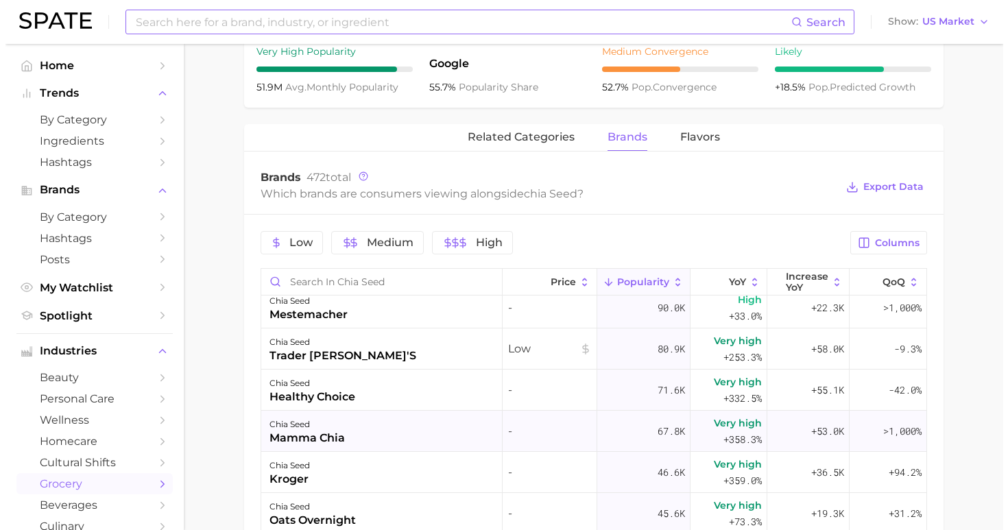
scroll to position [103, 0]
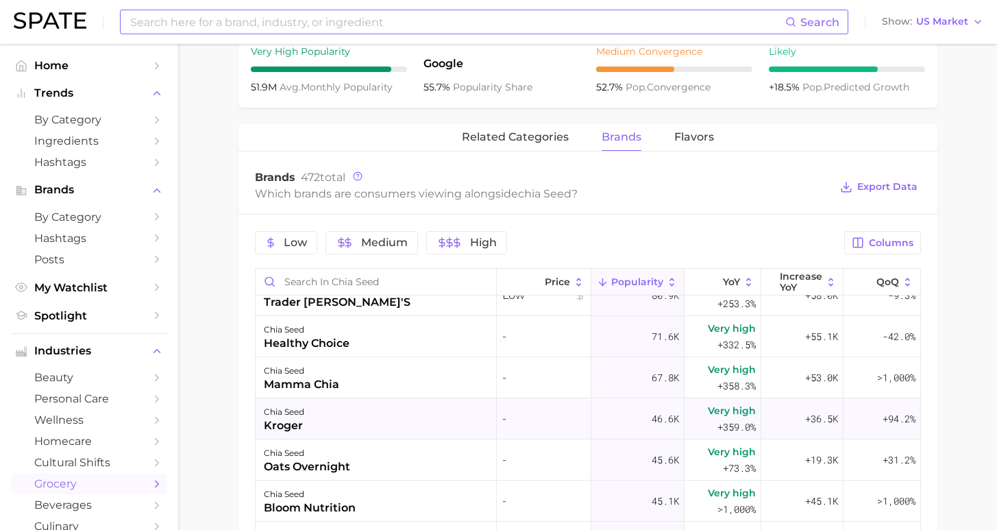
click at [393, 433] on div "chia seed kroger" at bounding box center [377, 418] width 242 height 41
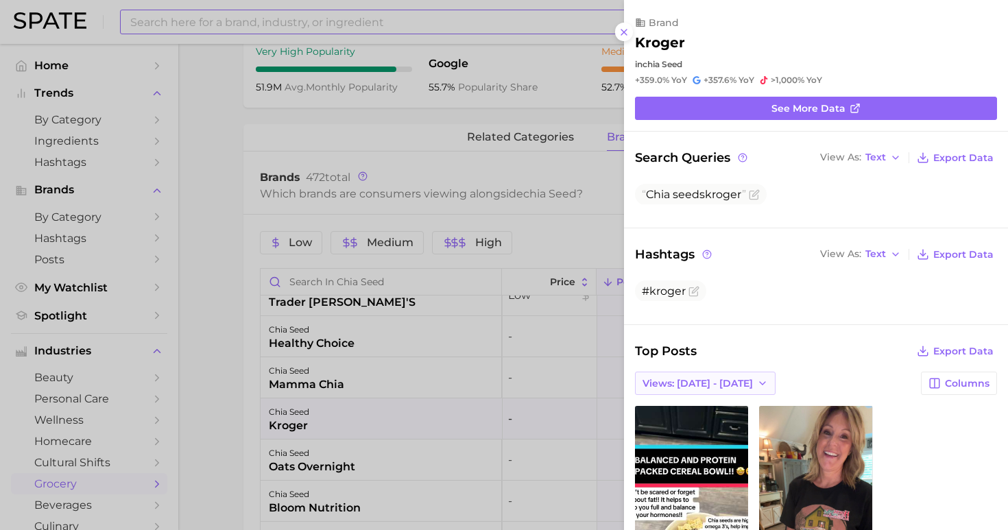
scroll to position [0, 0]
click at [240, 380] on div at bounding box center [504, 265] width 1008 height 530
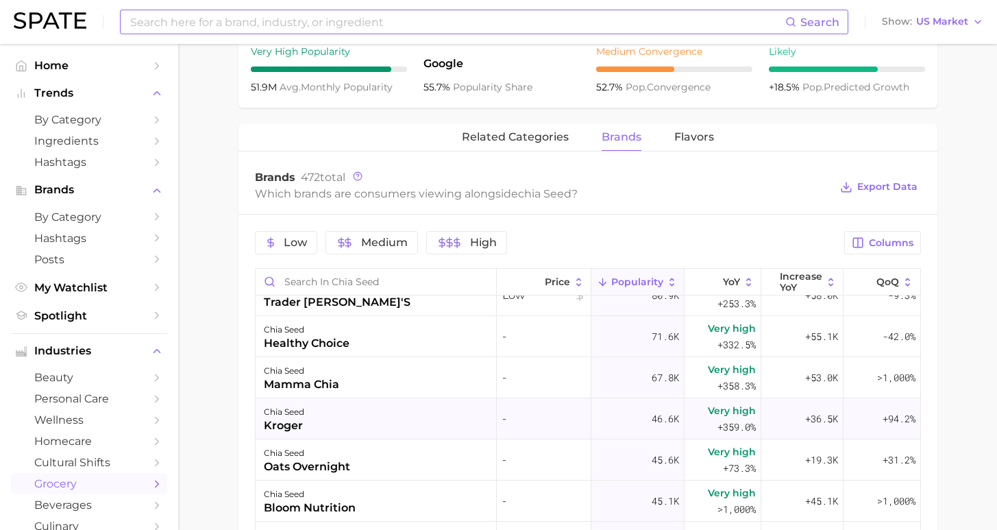
click at [383, 420] on div "chia seed kroger" at bounding box center [377, 418] width 242 height 41
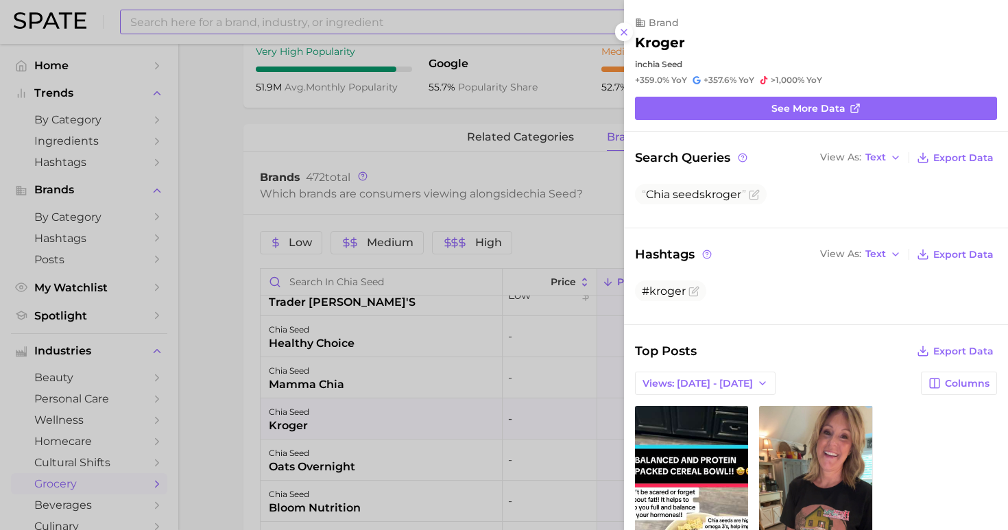
click at [651, 348] on div "Top Posts Export Data Views: [DATE] - [DATE] Columns view post on TikTok Views …" at bounding box center [816, 501] width 362 height 321
click at [670, 378] on span "Views: [DATE] - [DATE]" at bounding box center [697, 384] width 110 height 12
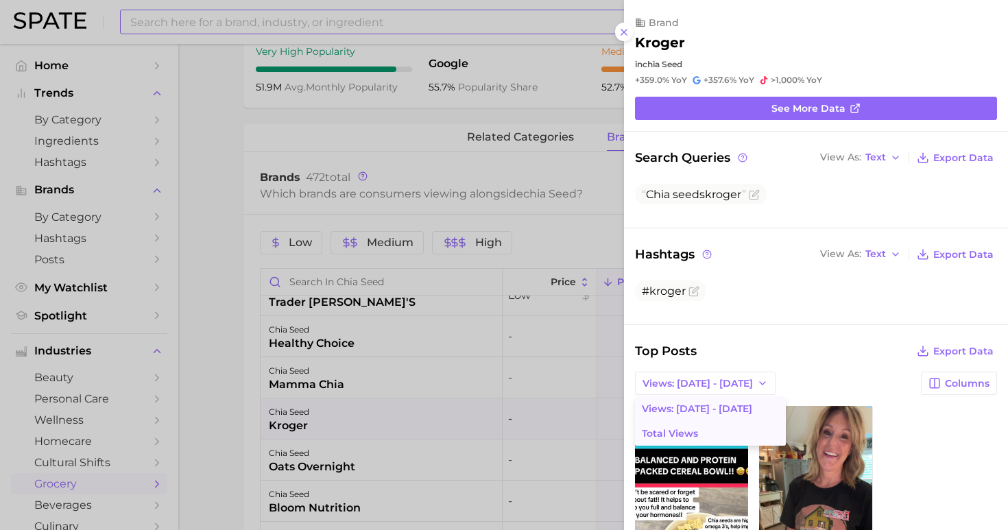
click at [675, 428] on button "Total Views" at bounding box center [710, 433] width 151 height 25
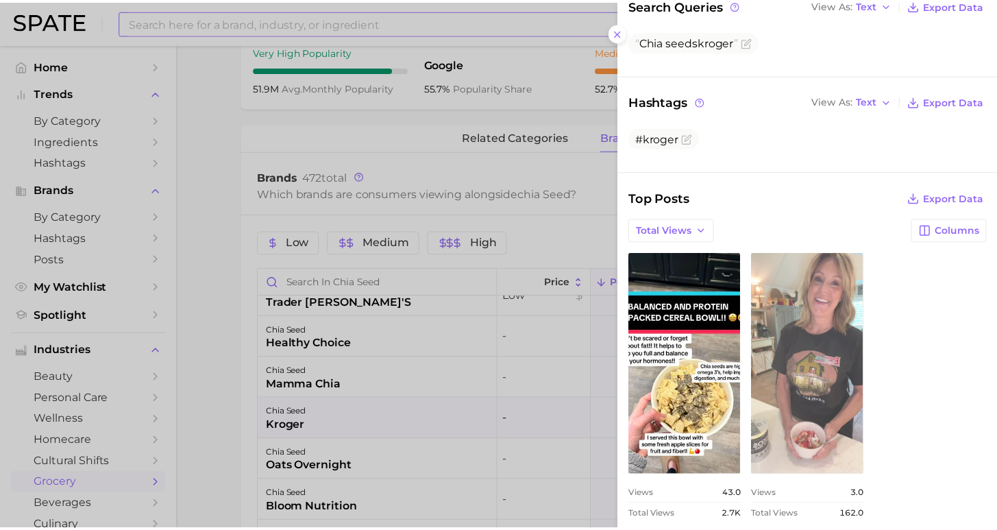
scroll to position [150, 0]
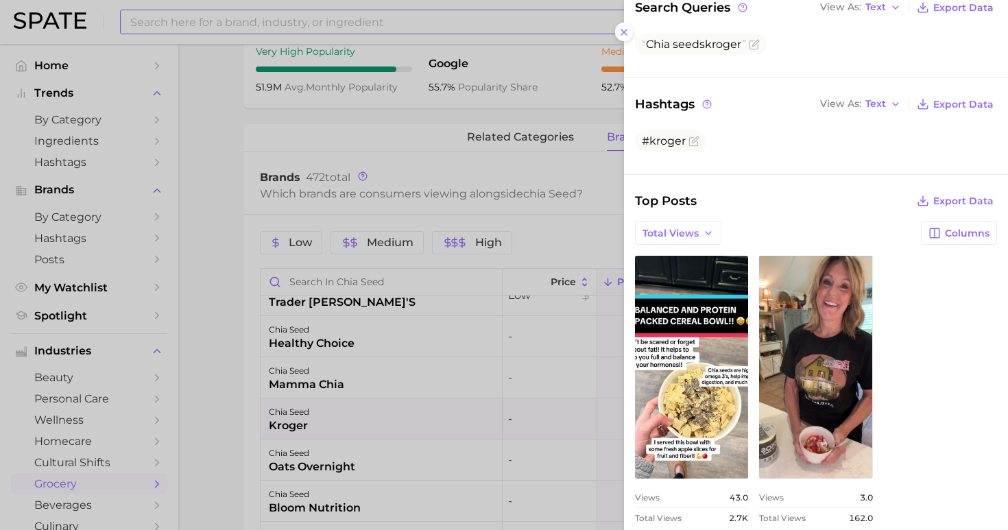
click at [207, 412] on div at bounding box center [504, 265] width 1008 height 530
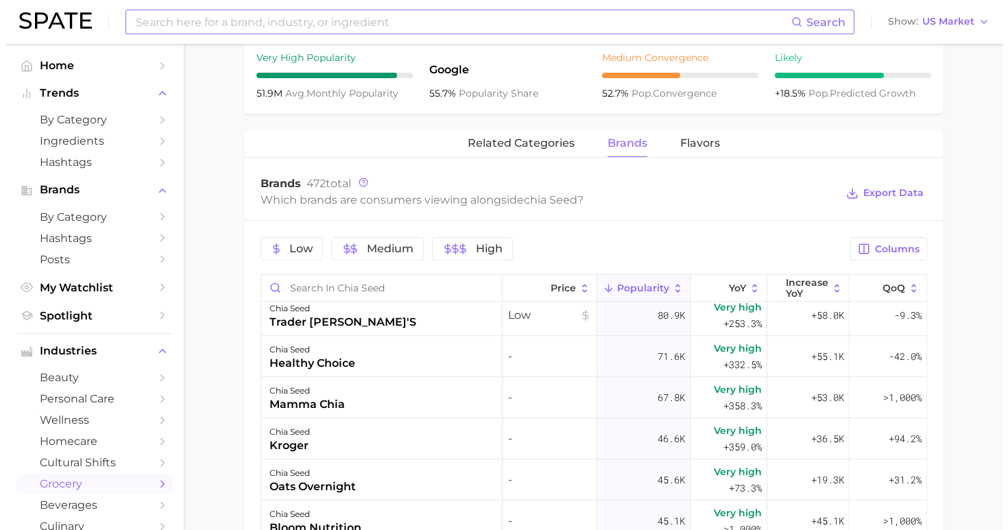
scroll to position [75, 0]
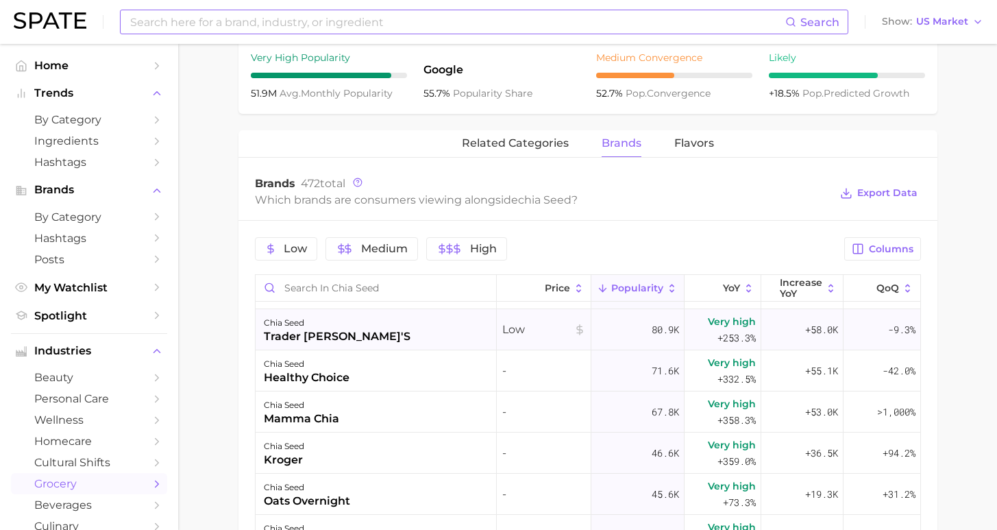
click at [368, 330] on div "chia seed trader [PERSON_NAME]'s" at bounding box center [377, 329] width 242 height 41
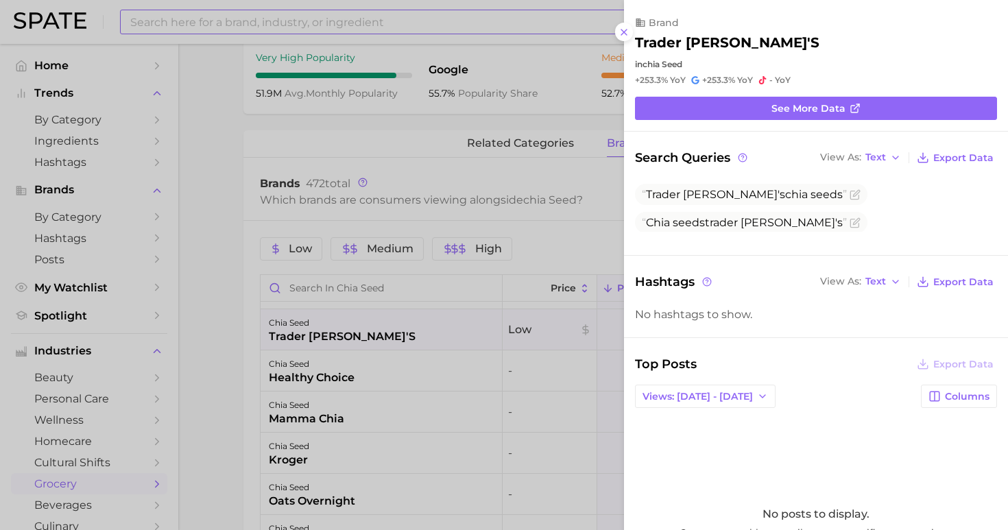
drag, startPoint x: 426, startPoint y: 347, endPoint x: 443, endPoint y: 349, distance: 17.2
click at [427, 347] on div at bounding box center [504, 265] width 1008 height 530
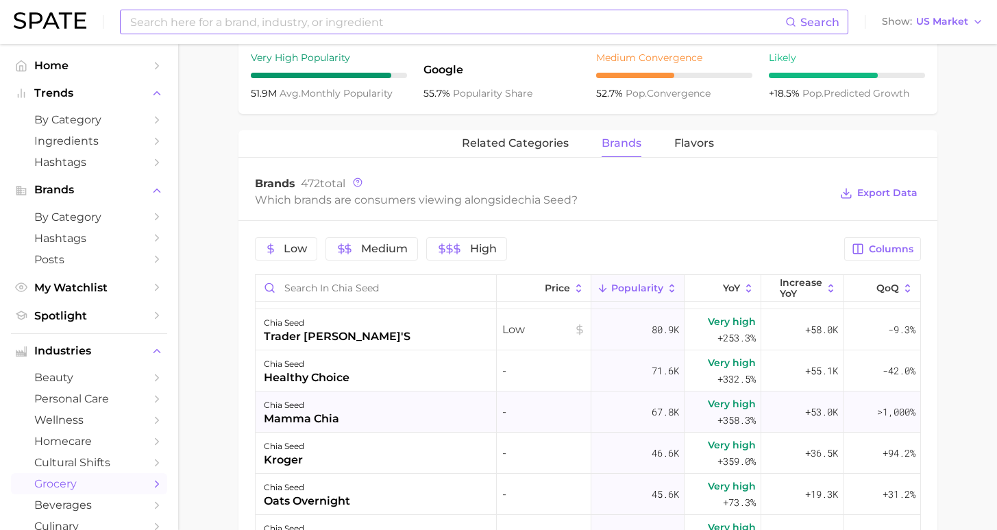
click at [393, 411] on div "chia seed mamma chia" at bounding box center [377, 411] width 242 height 41
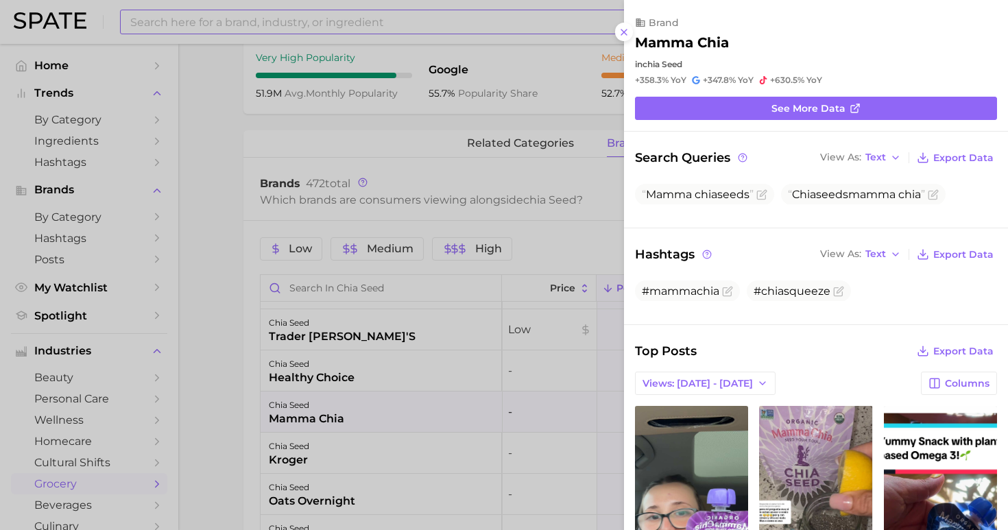
scroll to position [0, 0]
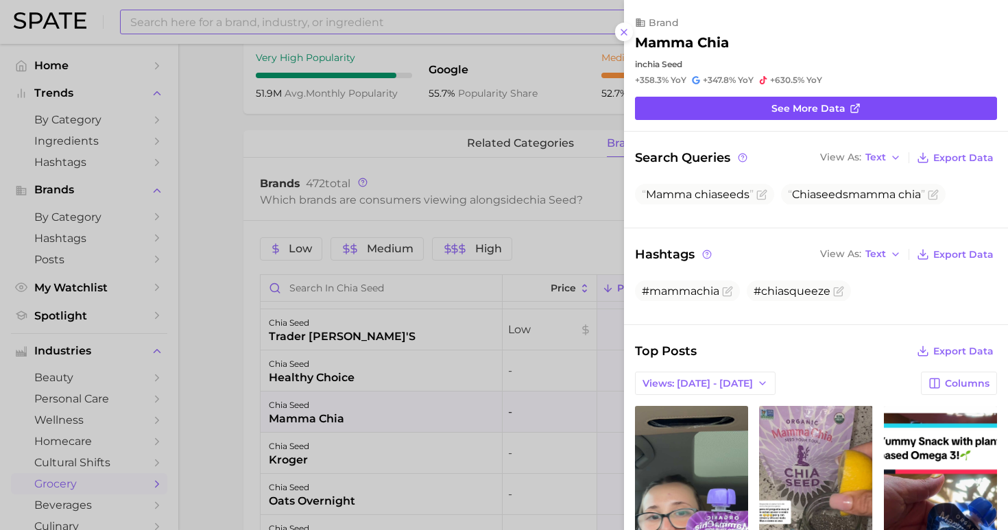
click at [759, 104] on link "See more data" at bounding box center [816, 108] width 362 height 23
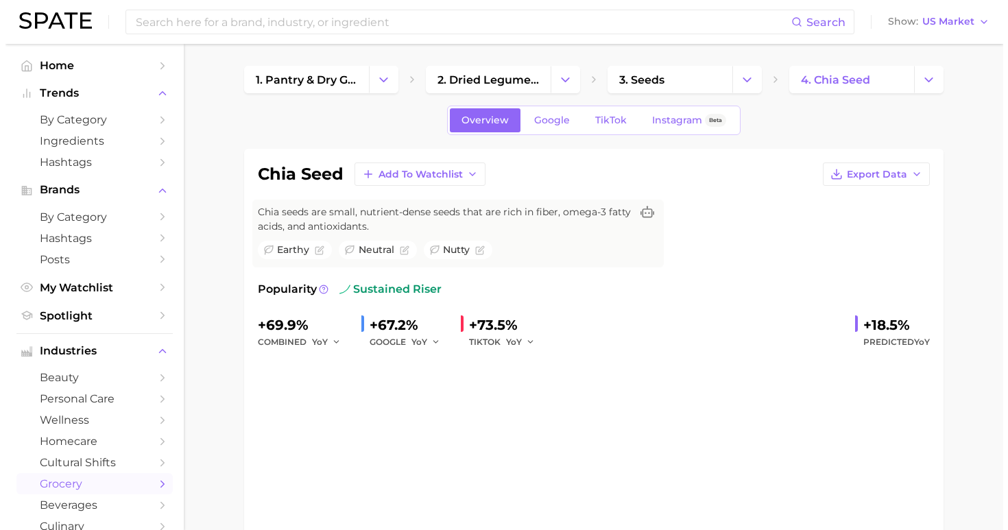
scroll to position [578, 0]
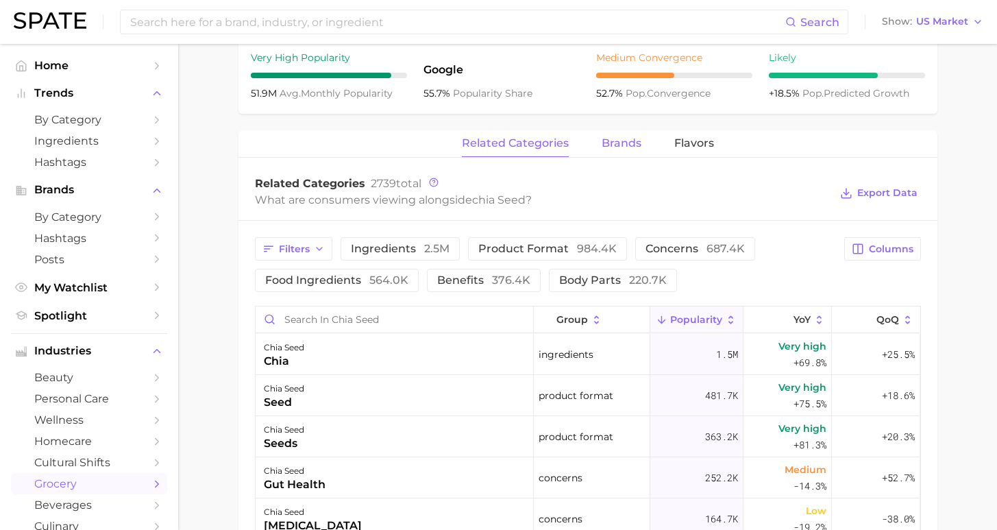
click at [620, 149] on span "brands" at bounding box center [622, 143] width 40 height 12
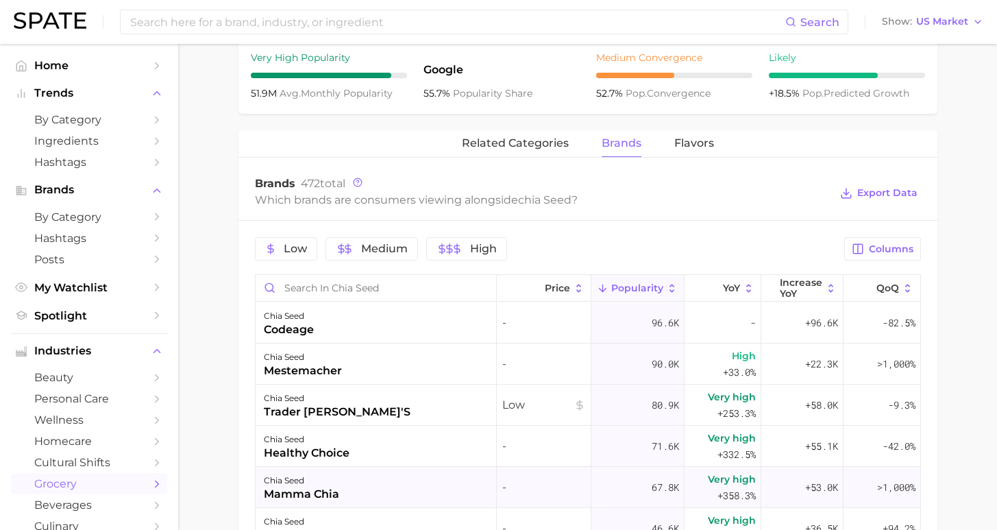
click at [449, 488] on div "chia seed mamma chia" at bounding box center [377, 487] width 242 height 41
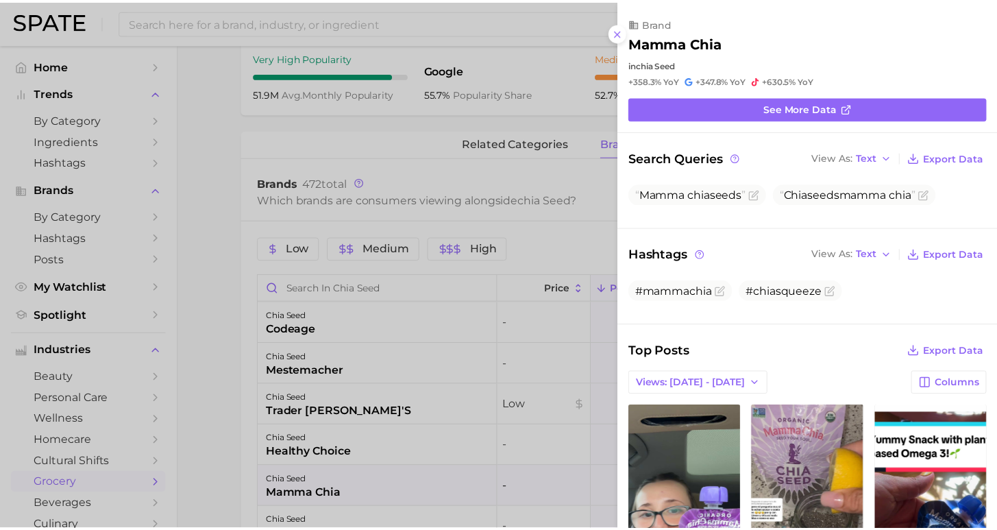
scroll to position [0, 0]
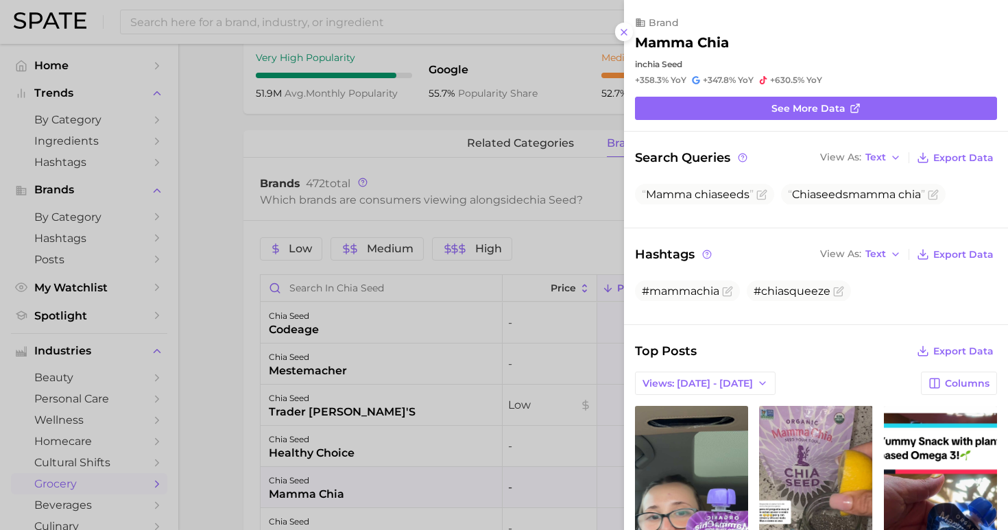
drag, startPoint x: 246, startPoint y: 243, endPoint x: 429, endPoint y: 173, distance: 195.9
click at [246, 243] on div at bounding box center [504, 265] width 1008 height 530
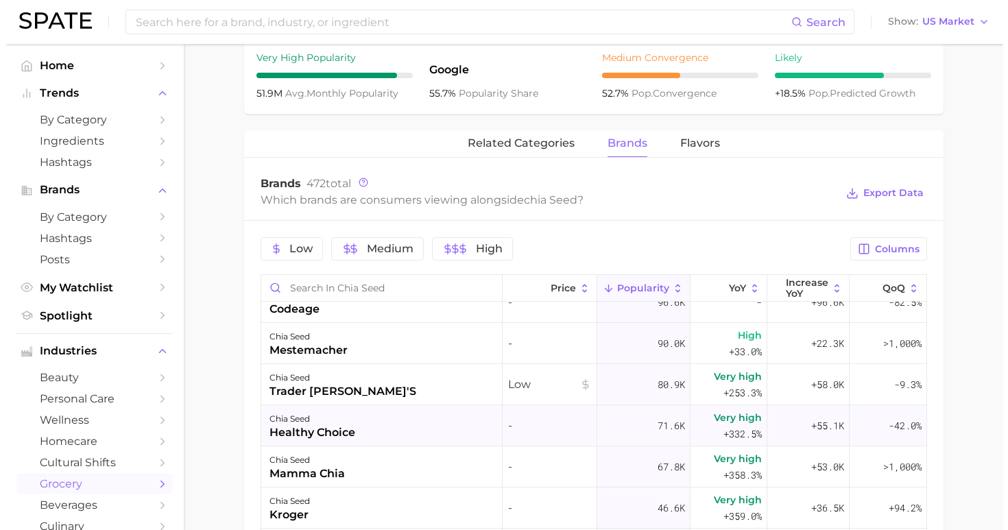
scroll to position [50, 0]
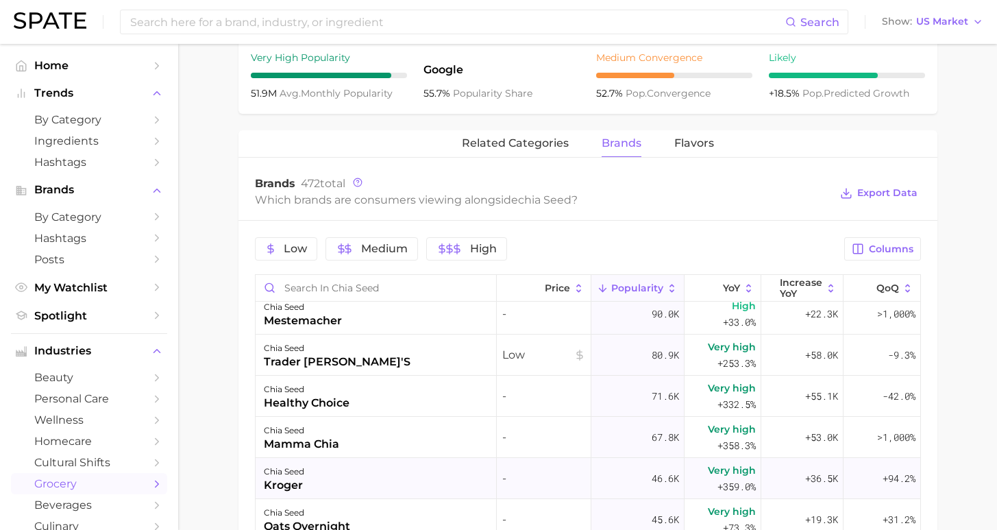
click at [409, 468] on div "chia seed kroger" at bounding box center [377, 478] width 242 height 41
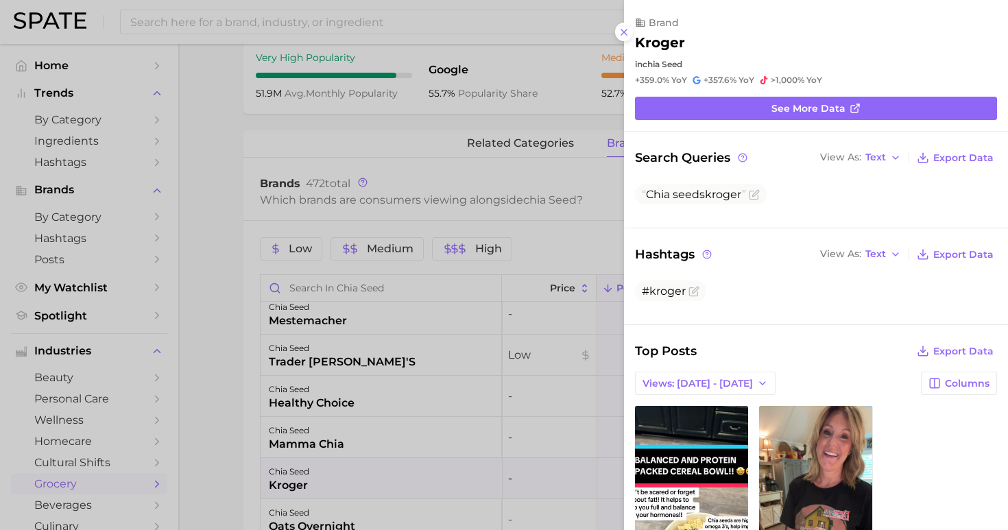
scroll to position [0, 0]
click at [356, 378] on div at bounding box center [504, 265] width 1008 height 530
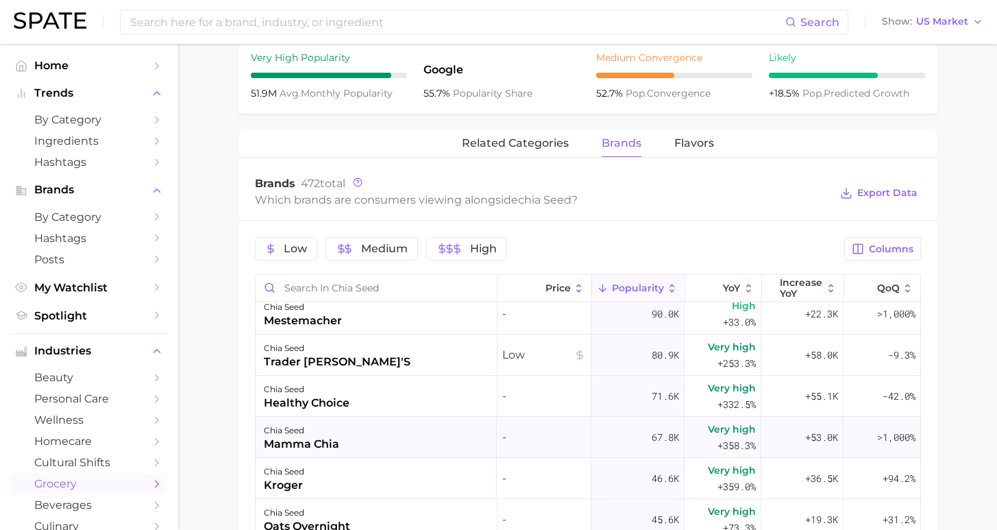
click at [362, 450] on div "chia seed mamma chia" at bounding box center [377, 437] width 242 height 41
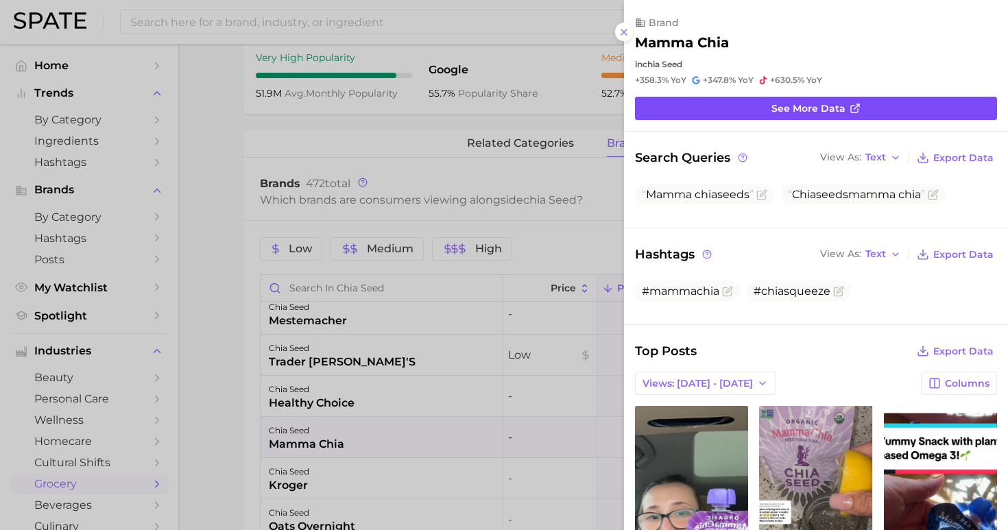
click at [798, 109] on span "See more data" at bounding box center [808, 109] width 74 height 12
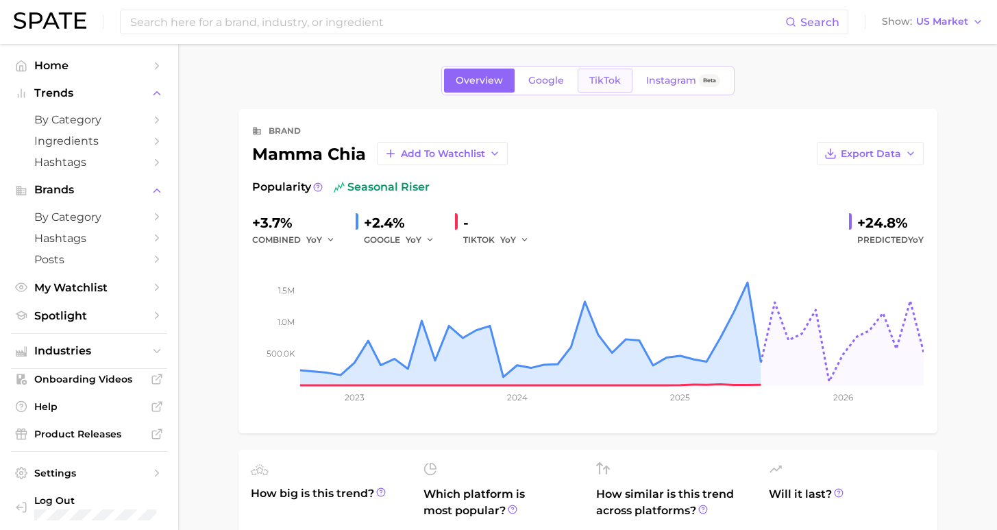
click at [619, 88] on link "TikTok" at bounding box center [605, 81] width 55 height 24
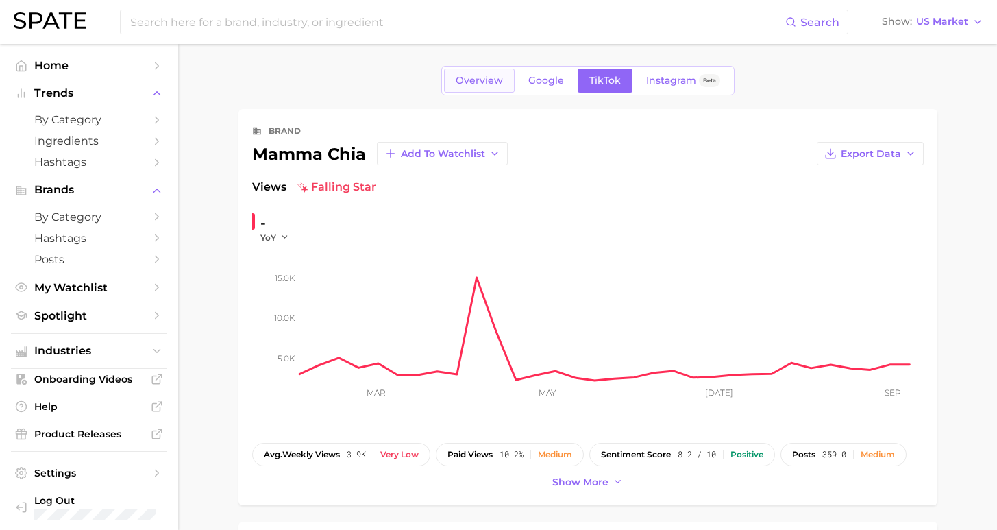
click at [493, 73] on link "Overview" at bounding box center [479, 81] width 71 height 24
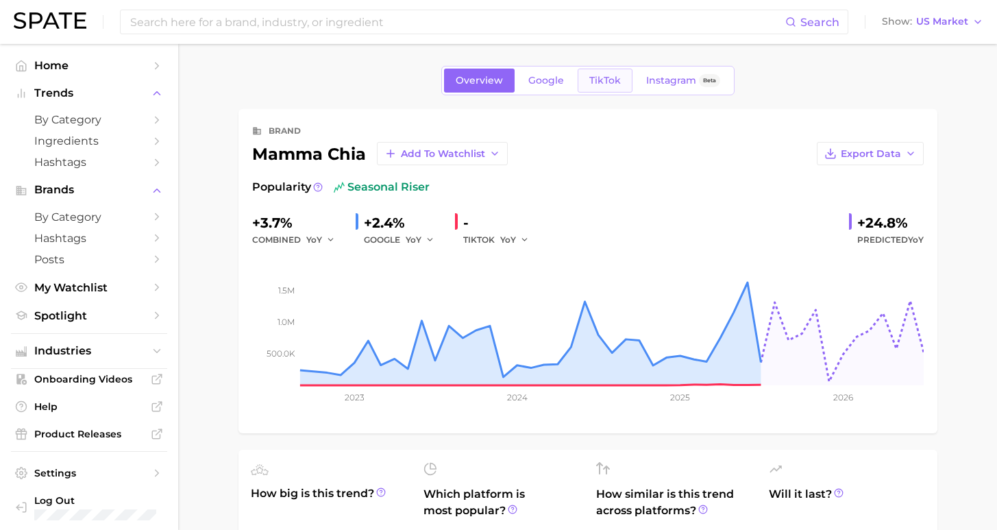
click at [596, 89] on link "TikTok" at bounding box center [605, 81] width 55 height 24
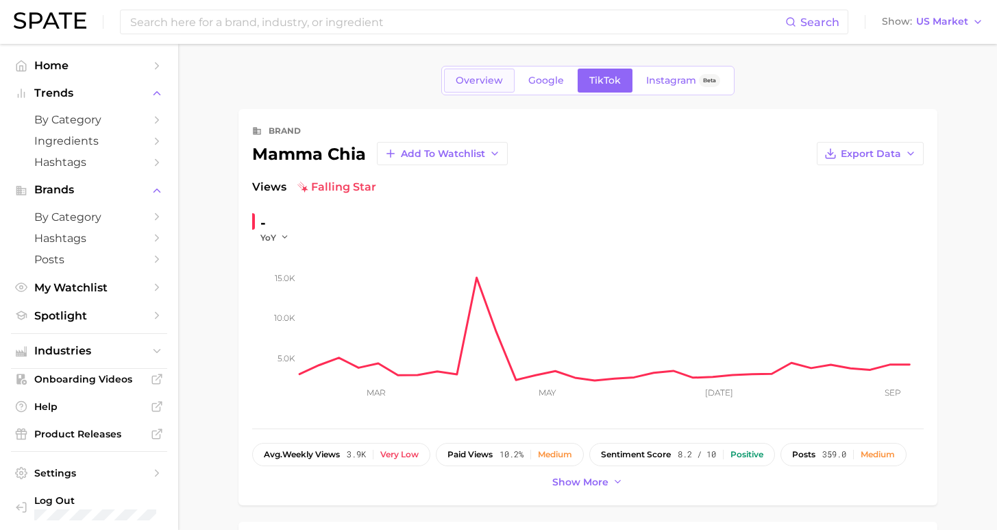
click at [498, 87] on link "Overview" at bounding box center [479, 81] width 71 height 24
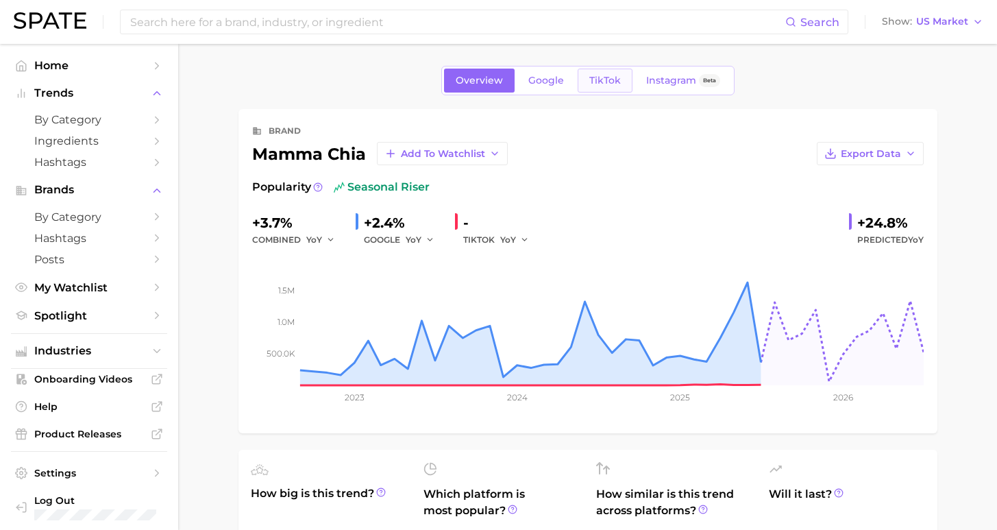
click at [604, 84] on span "TikTok" at bounding box center [605, 81] width 32 height 12
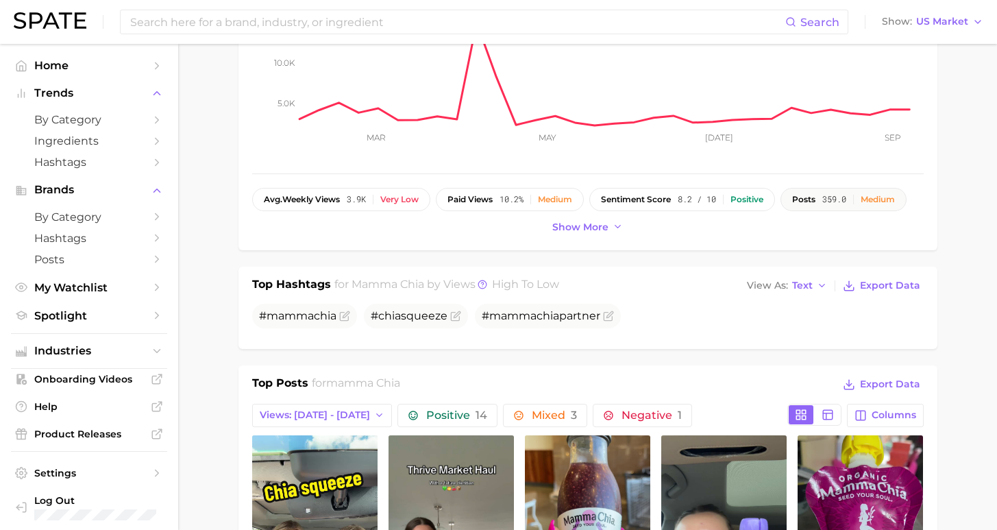
scroll to position [283, 0]
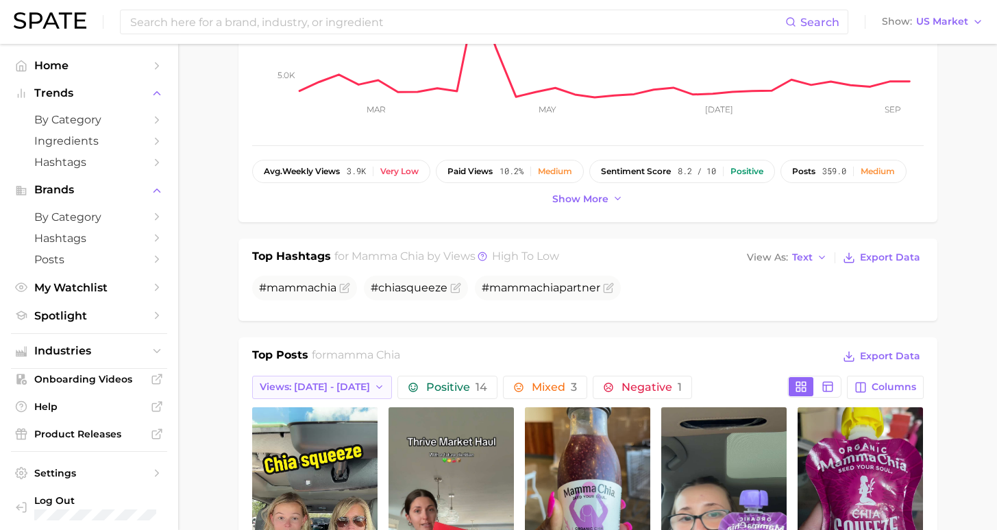
click at [356, 387] on span "Views: [DATE] - [DATE]" at bounding box center [315, 387] width 110 height 12
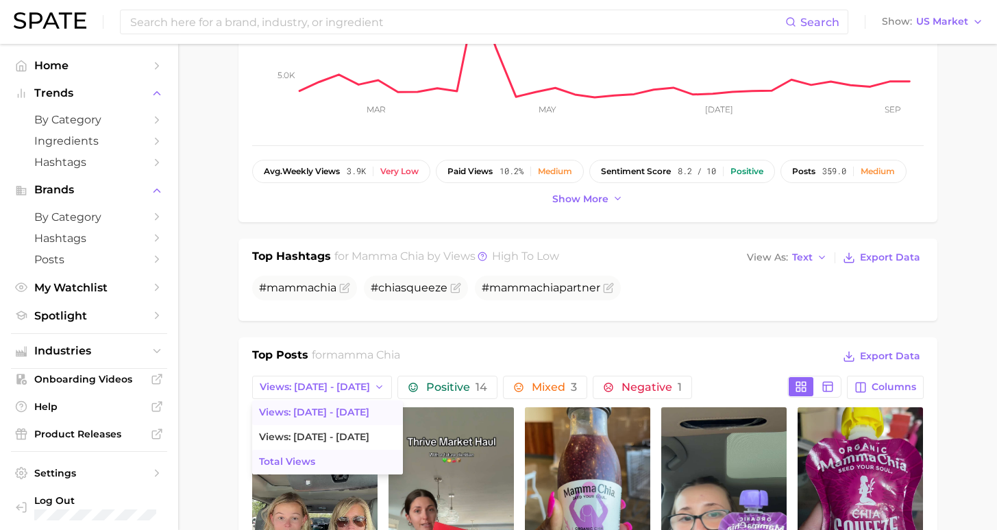
click at [343, 459] on button "Total Views" at bounding box center [327, 462] width 151 height 25
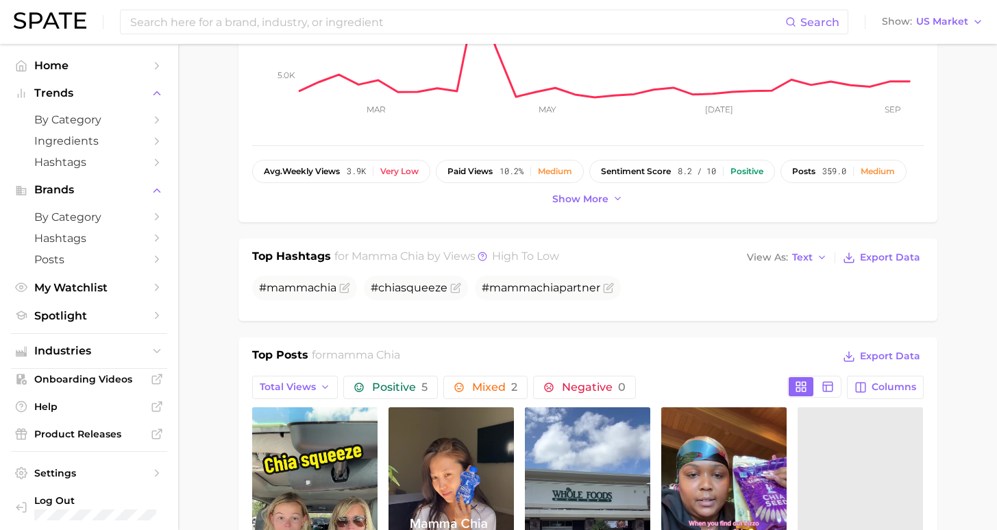
scroll to position [387, 0]
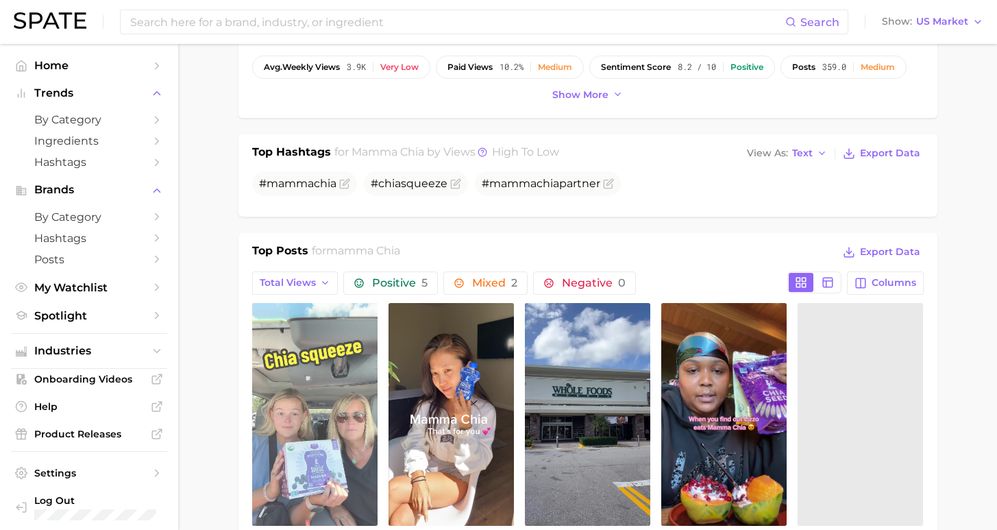
click at [304, 437] on link "view post on TikTok" at bounding box center [314, 414] width 125 height 223
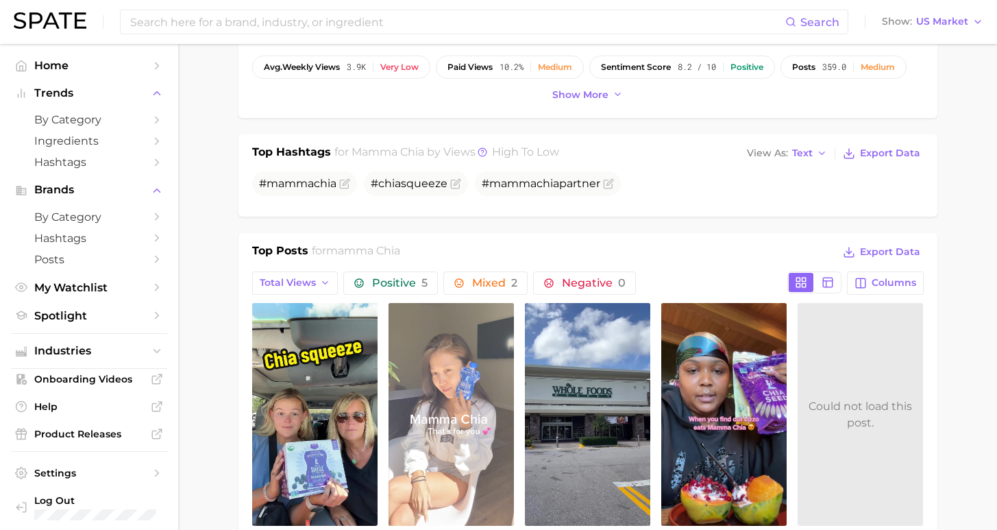
click at [461, 456] on link "view post on TikTok" at bounding box center [451, 414] width 125 height 223
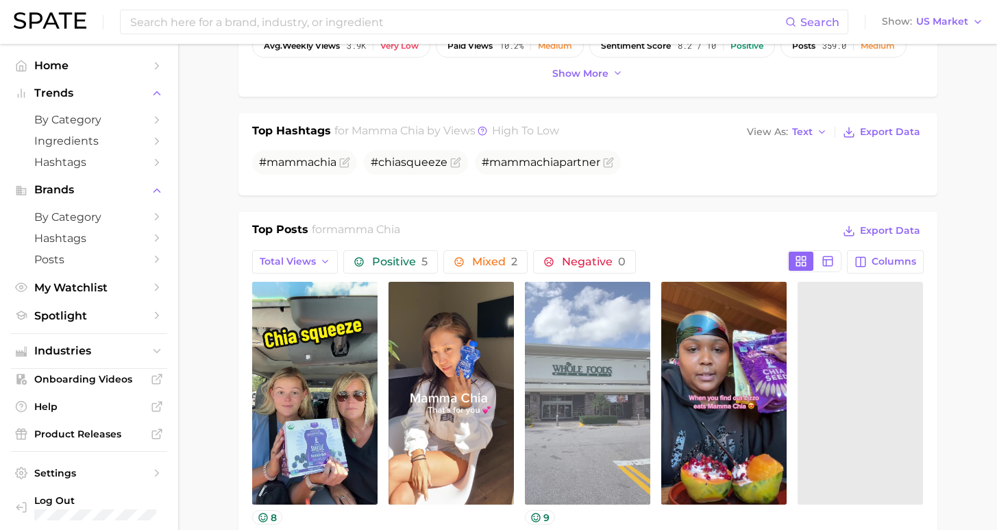
scroll to position [527, 0]
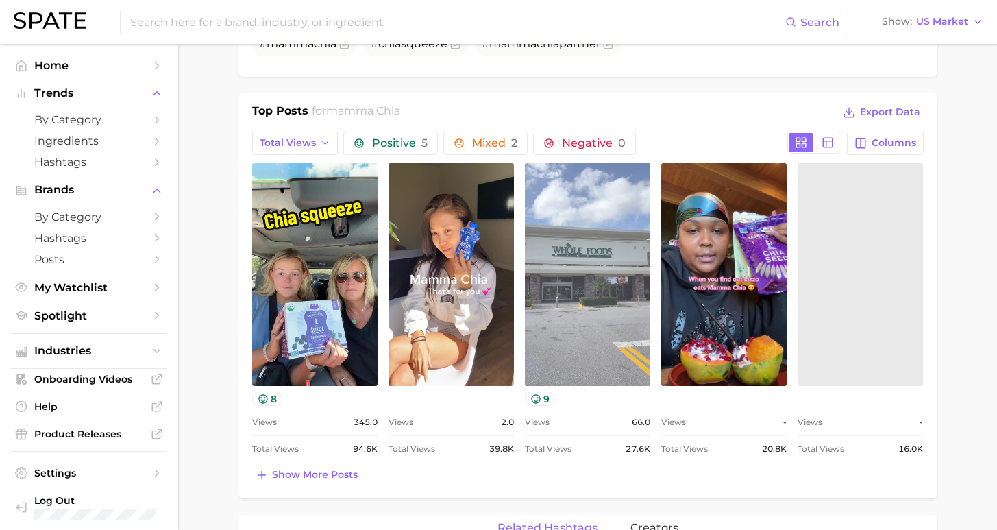
click at [571, 295] on link "view post on TikTok" at bounding box center [587, 274] width 125 height 223
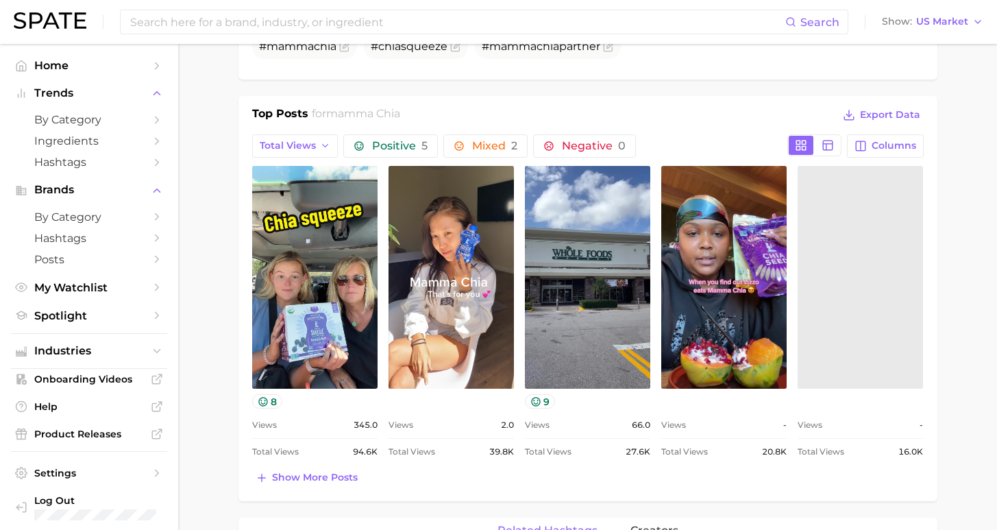
scroll to position [0, 0]
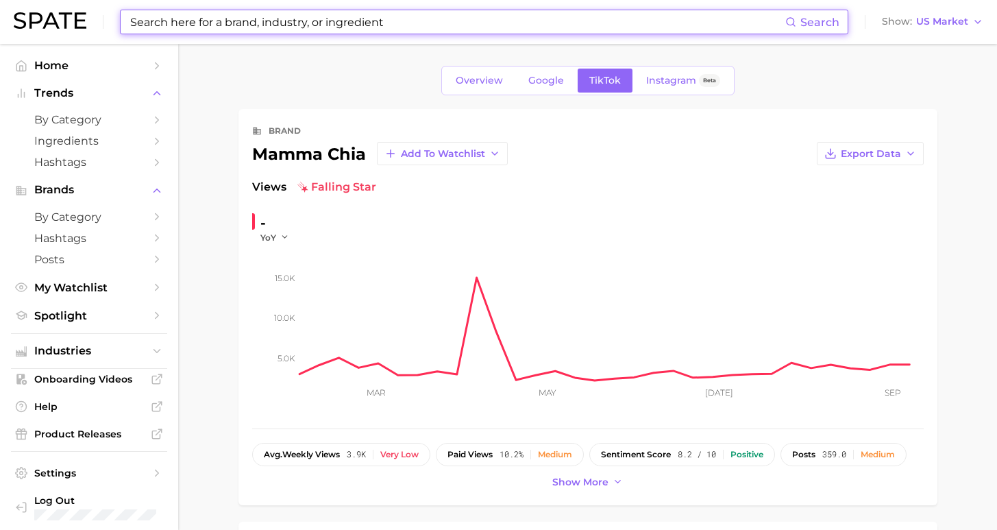
click at [350, 19] on input at bounding box center [457, 21] width 657 height 23
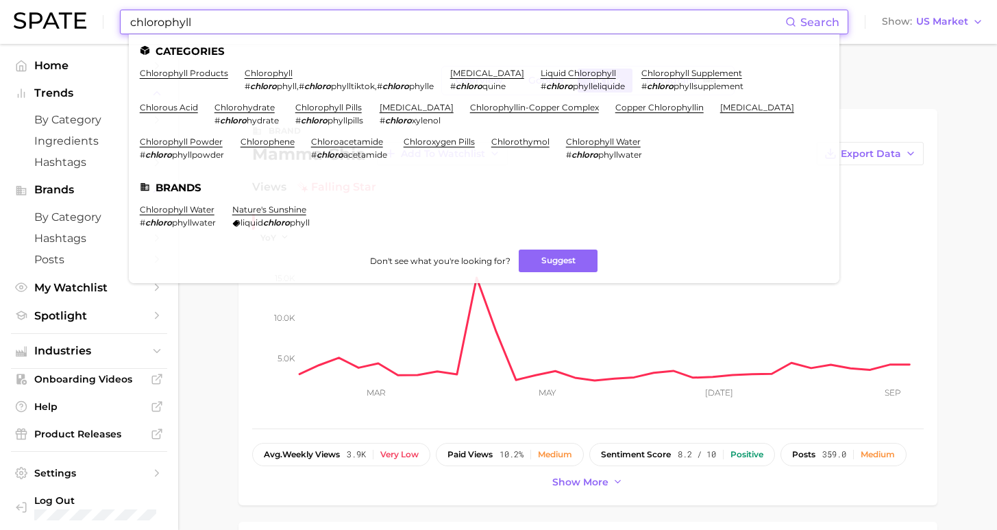
type input "chlorophyll"
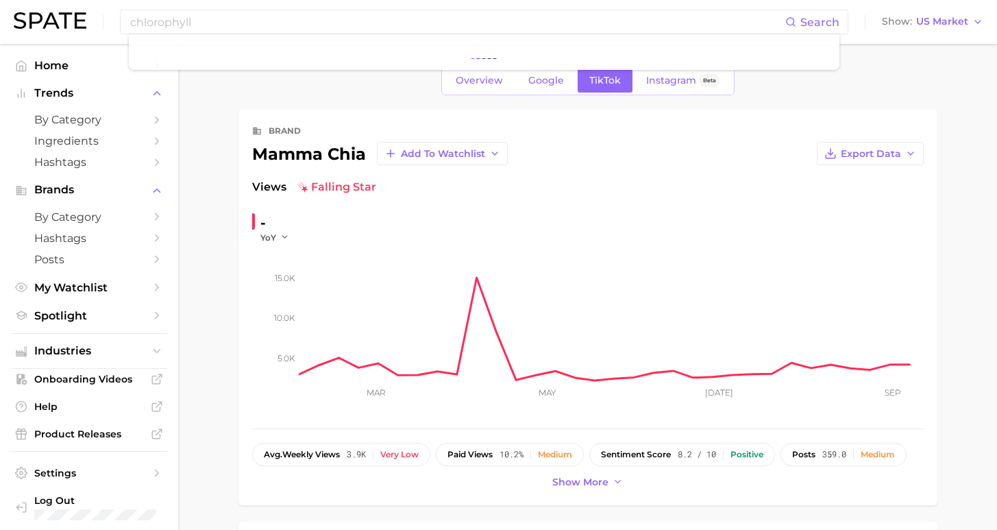
drag, startPoint x: 351, startPoint y: 56, endPoint x: 261, endPoint y: 72, distance: 91.3
click at [261, 72] on div "Overview Google TikTok Instagram Beta" at bounding box center [588, 80] width 699 height 29
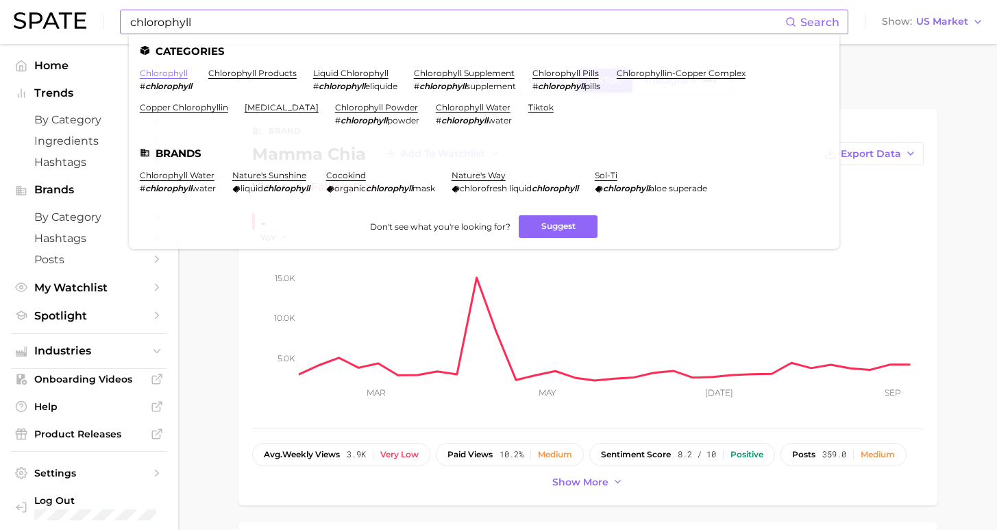
click at [170, 75] on link "chlorophyll" at bounding box center [164, 73] width 48 height 10
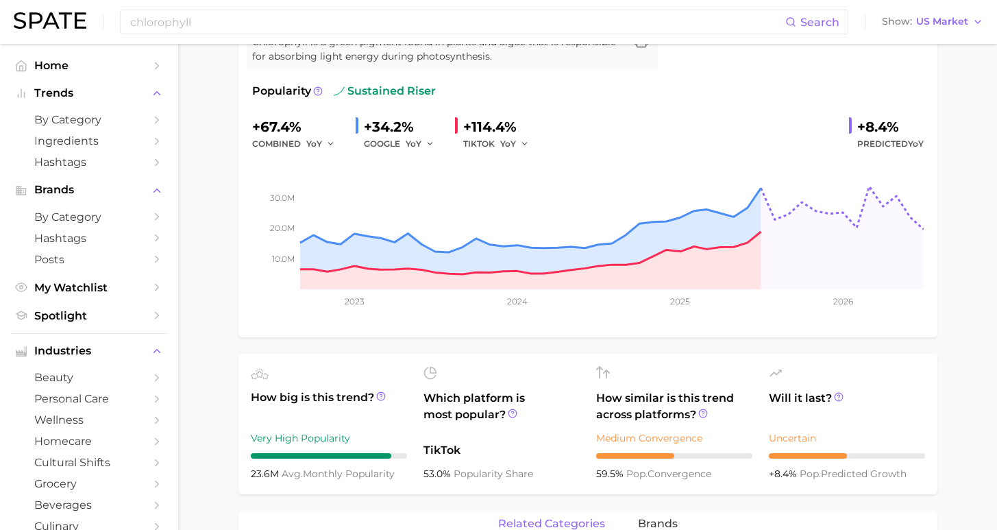
scroll to position [286, 0]
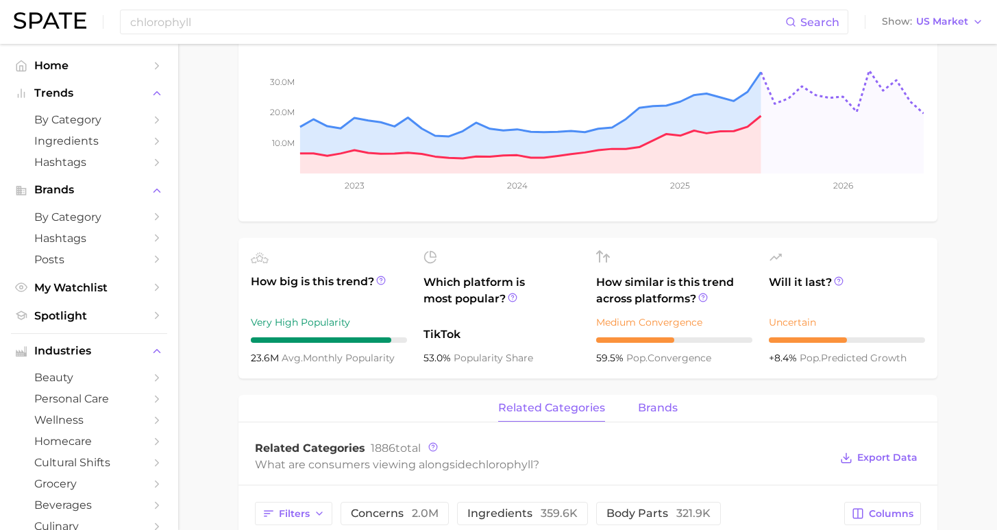
click at [652, 411] on span "brands" at bounding box center [658, 408] width 40 height 12
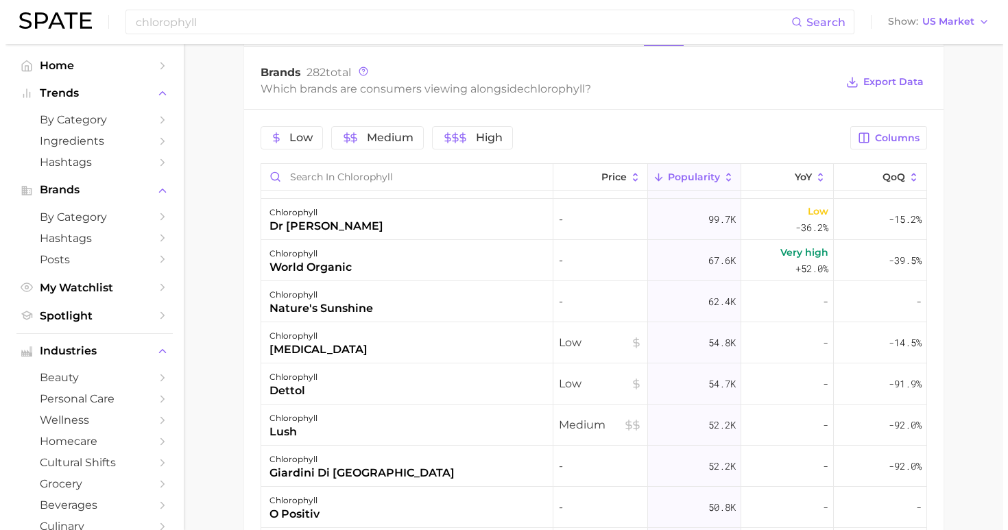
scroll to position [310, 0]
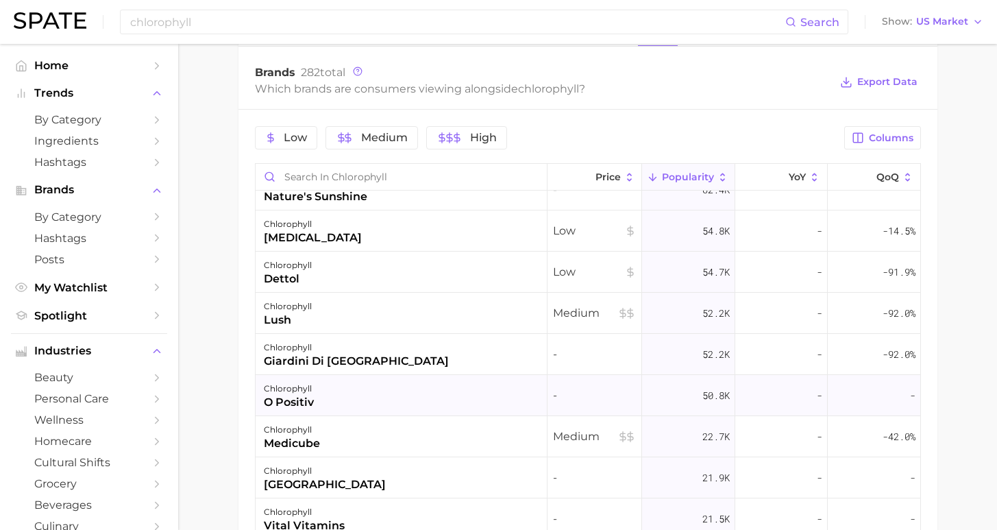
click at [361, 404] on div "chlorophyll o positiv" at bounding box center [402, 395] width 292 height 41
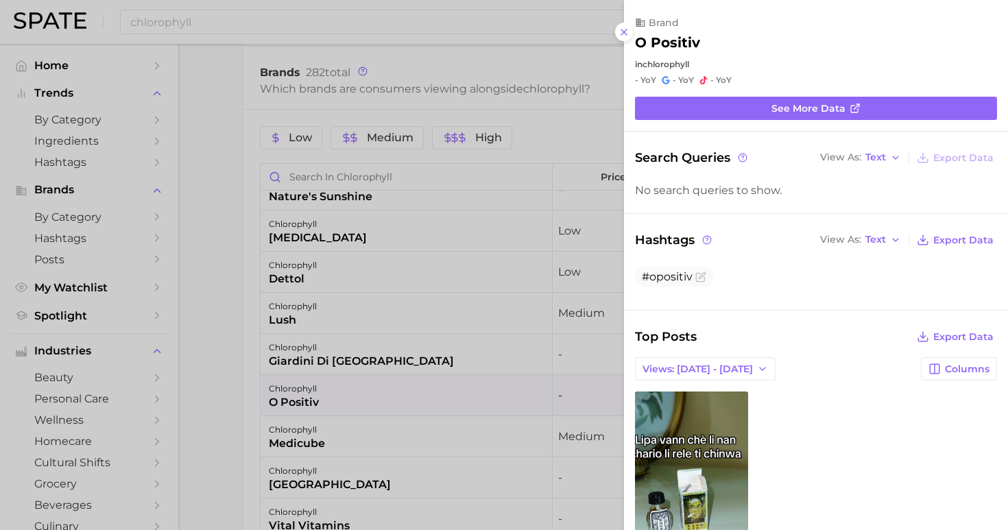
scroll to position [23, 0]
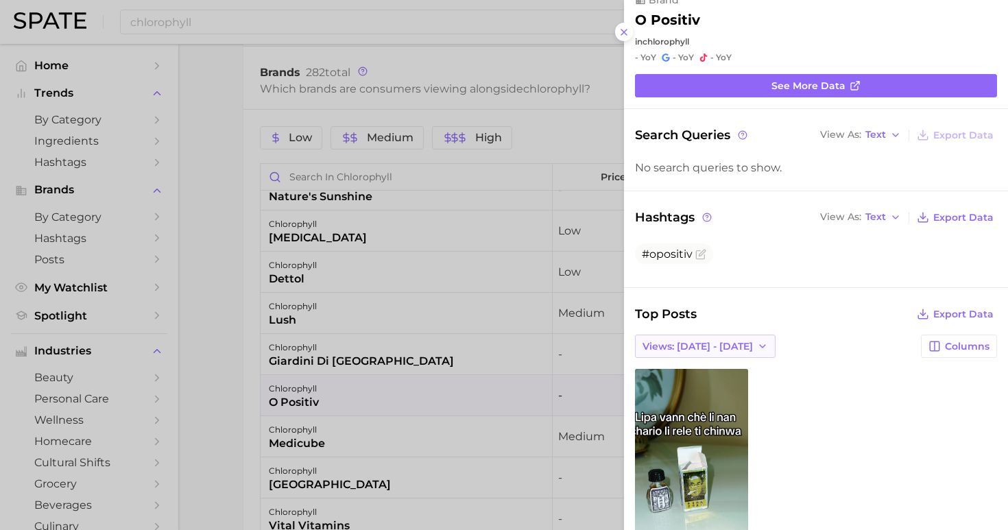
click at [757, 341] on icon "button" at bounding box center [762, 346] width 11 height 11
click at [736, 384] on button "Total Views" at bounding box center [710, 396] width 151 height 25
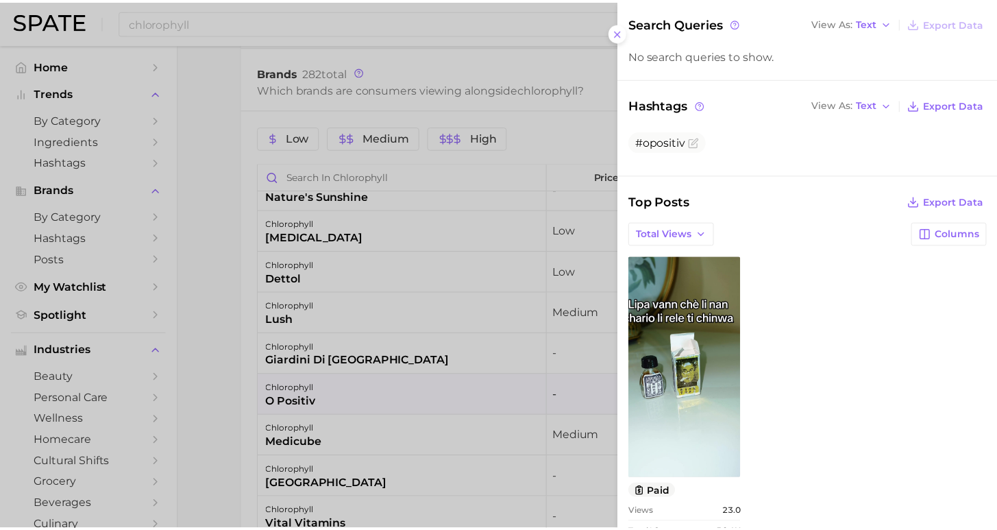
scroll to position [159, 0]
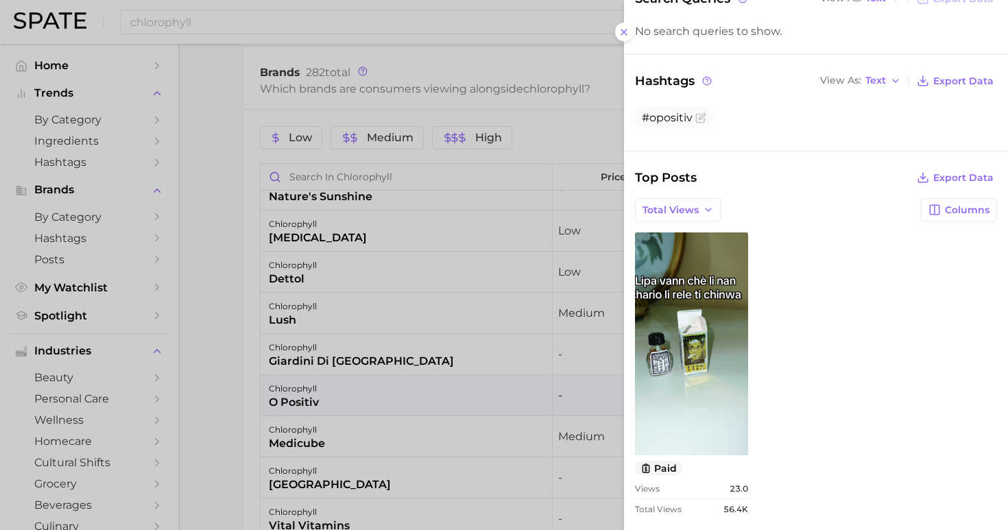
click at [206, 404] on div at bounding box center [504, 265] width 1008 height 530
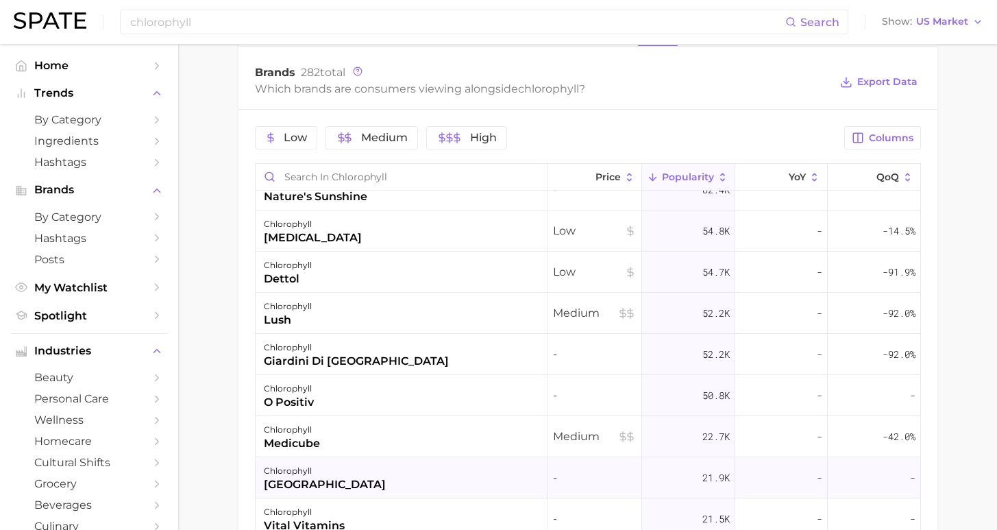
click at [350, 484] on div "chlorophyll spring valley" at bounding box center [402, 477] width 292 height 41
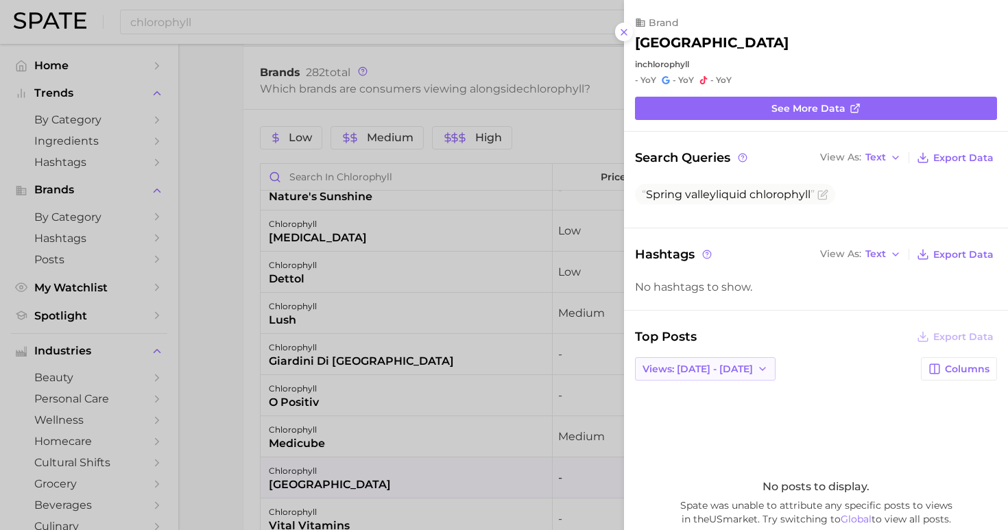
click at [725, 363] on span "Views: [DATE] - [DATE]" at bounding box center [697, 369] width 110 height 12
click at [710, 412] on button "Total Views" at bounding box center [710, 418] width 151 height 25
click at [231, 400] on div at bounding box center [504, 265] width 1008 height 530
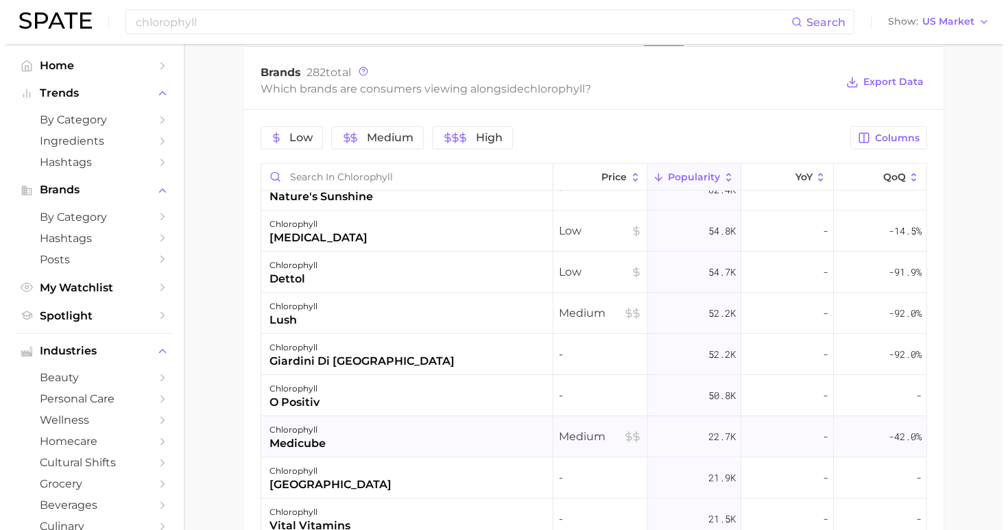
scroll to position [330, 0]
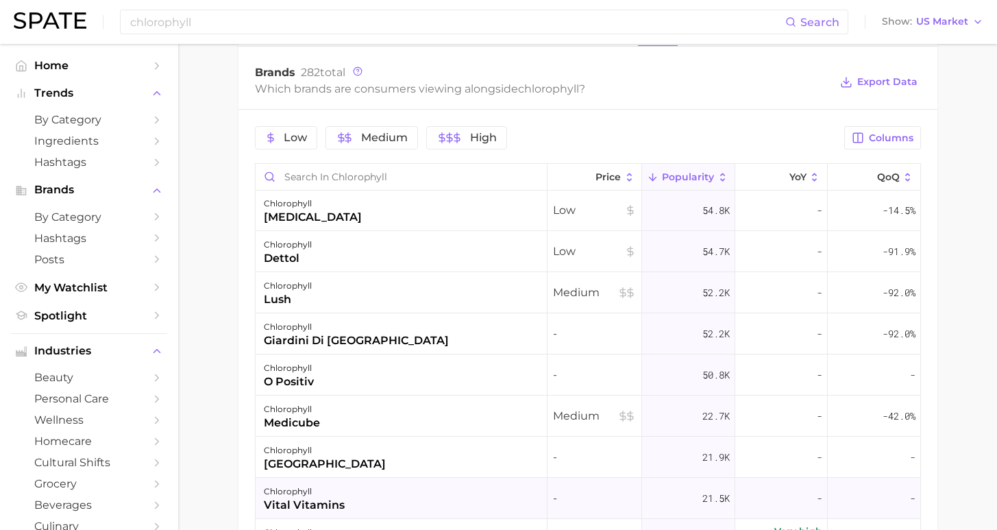
click at [357, 502] on div "chlorophyll vital vitamins" at bounding box center [402, 498] width 292 height 41
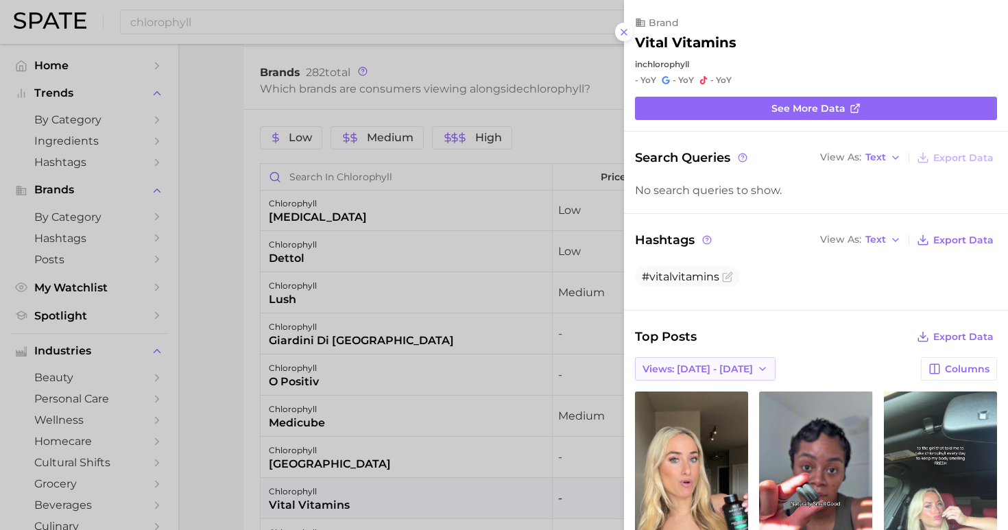
scroll to position [0, 0]
click at [740, 363] on span "Views: [DATE] - [DATE]" at bounding box center [697, 369] width 110 height 12
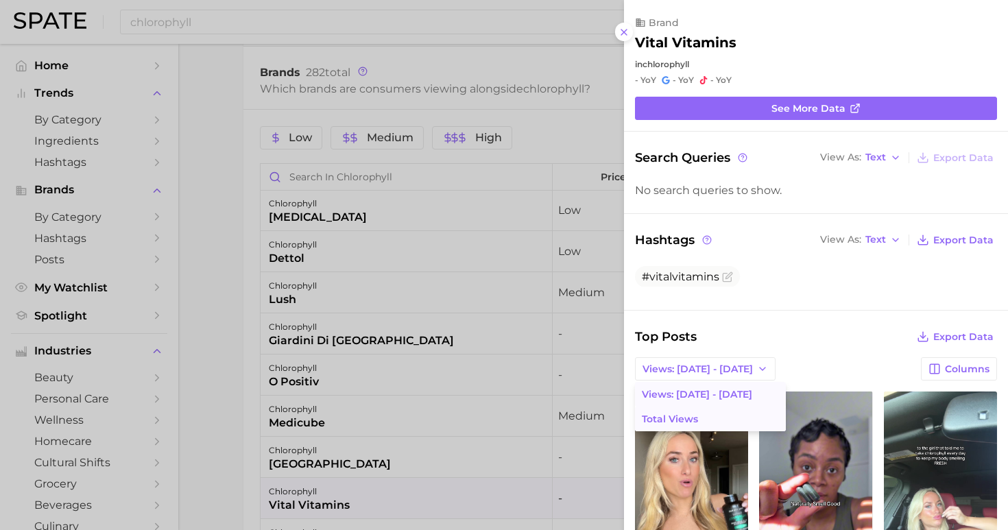
click at [730, 408] on button "Total Views" at bounding box center [710, 418] width 151 height 25
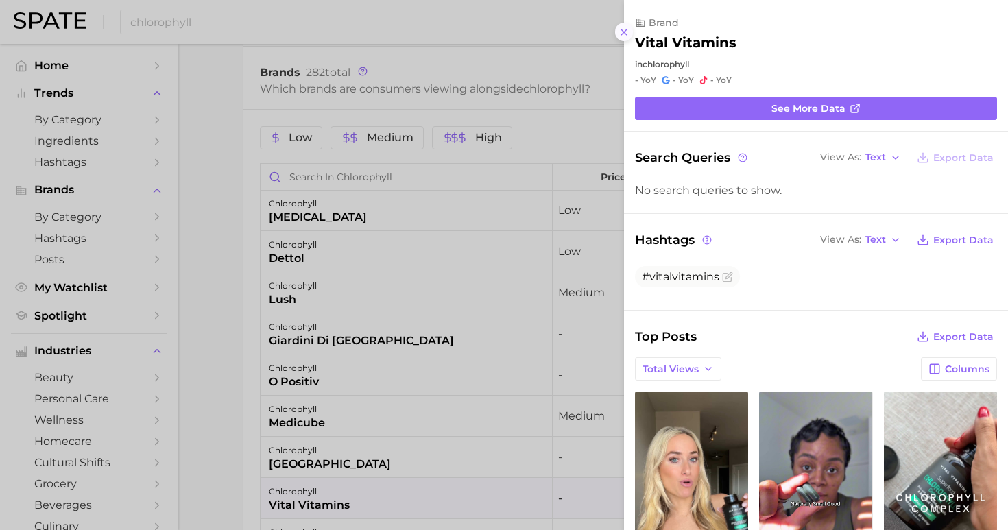
click at [624, 31] on icon at bounding box center [623, 32] width 11 height 11
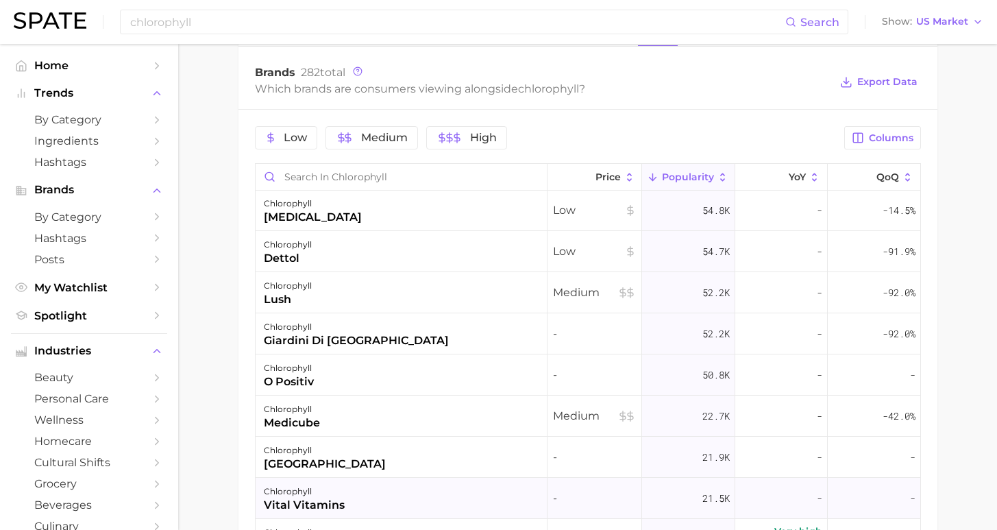
click at [350, 500] on div "chlorophyll vital vitamins" at bounding box center [402, 498] width 292 height 41
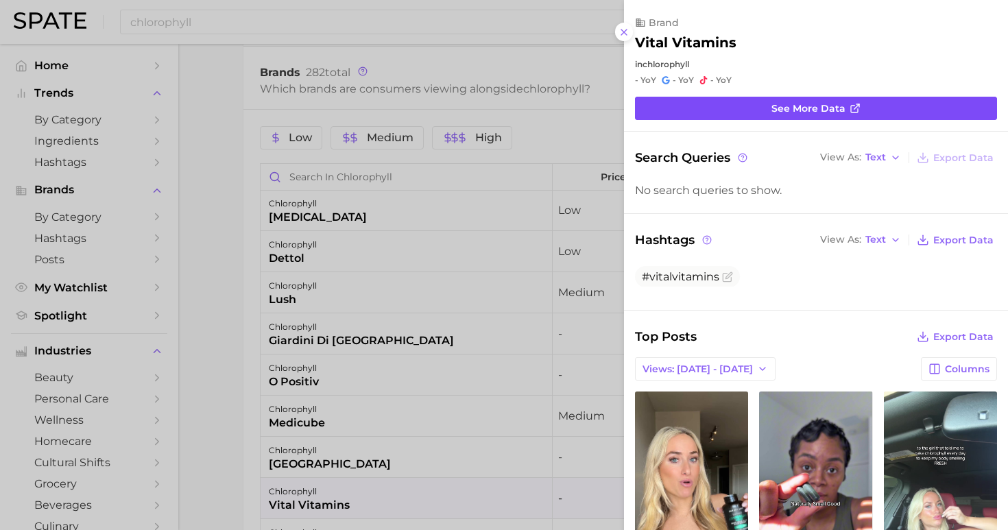
click at [768, 109] on link "See more data" at bounding box center [816, 108] width 362 height 23
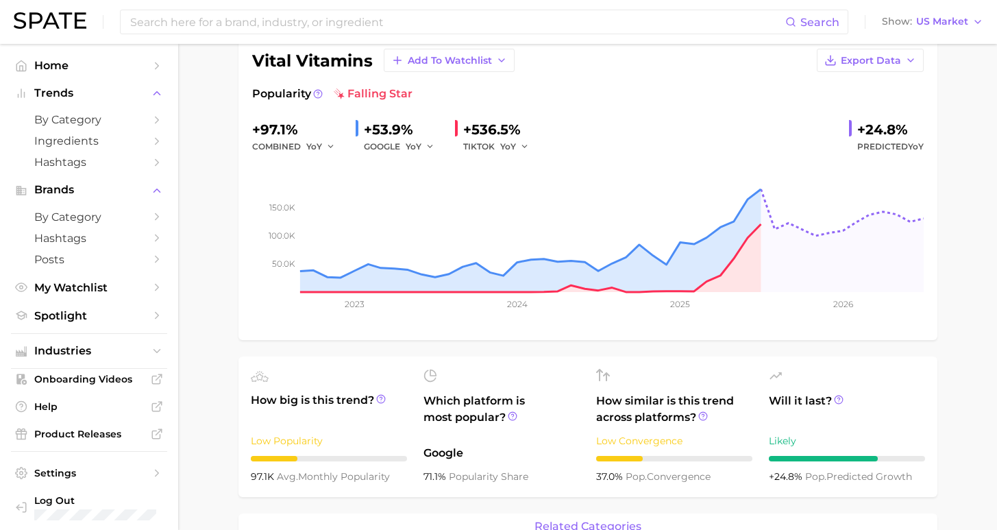
scroll to position [96, 0]
